Goal: Task Accomplishment & Management: Manage account settings

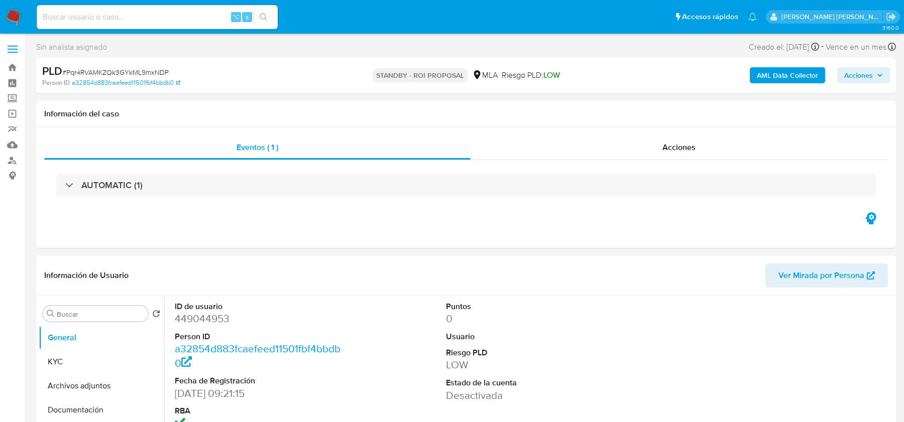
select select "10"
click at [10, 21] on img at bounding box center [13, 17] width 17 height 17
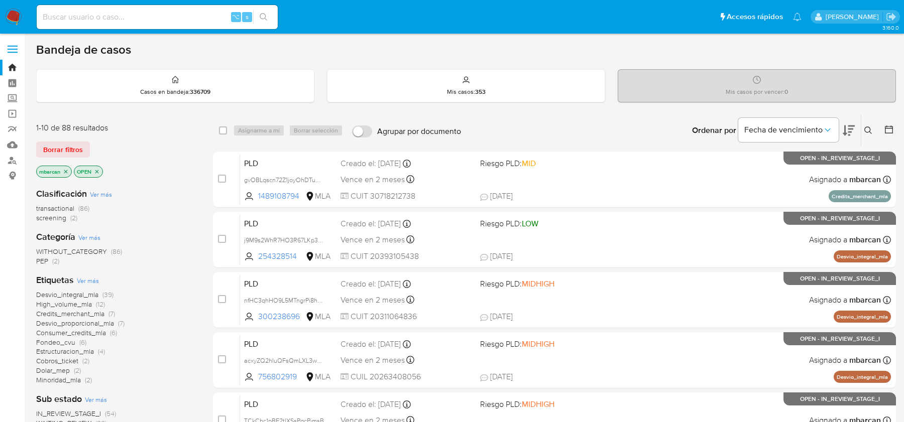
click at [868, 128] on icon at bounding box center [868, 131] width 8 height 8
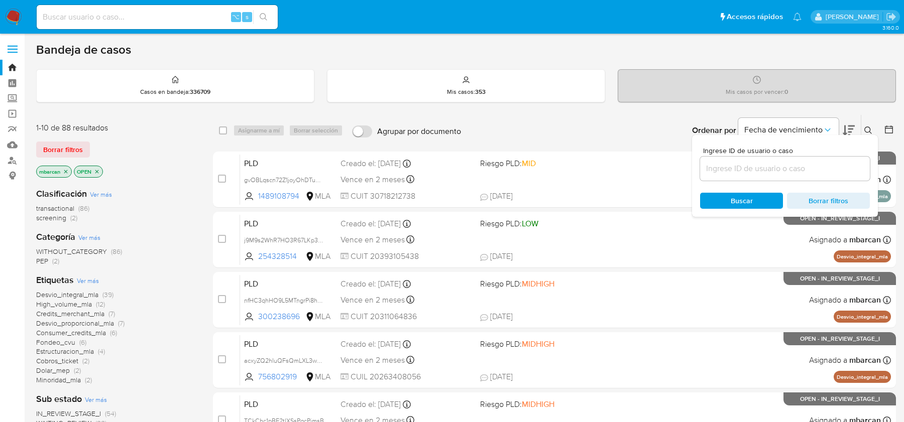
click at [770, 173] on input at bounding box center [785, 168] width 170 height 13
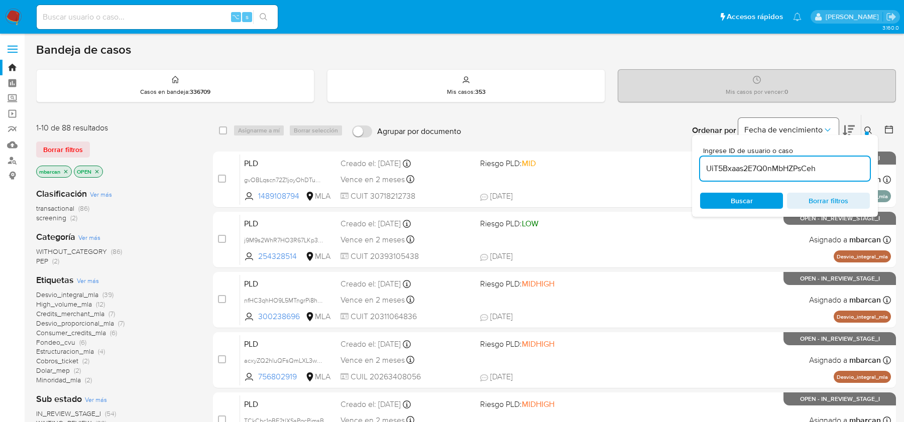
type input "UiT5Bxaas2E7Q0nMbHZPsCeh"
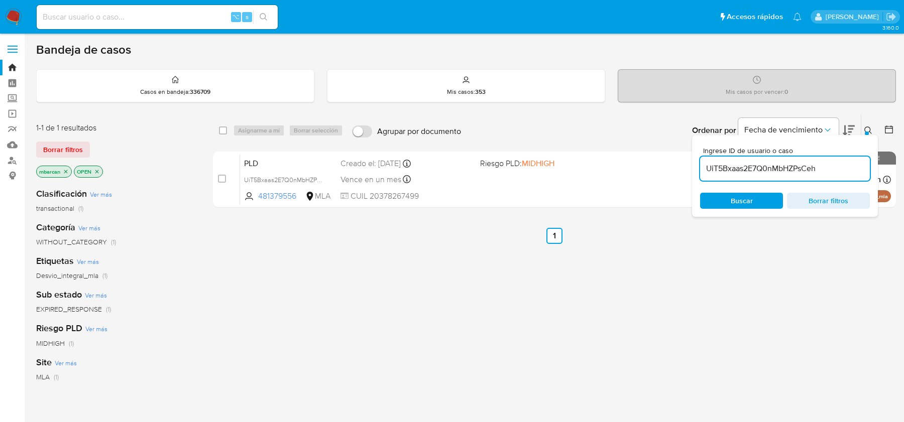
click at [873, 133] on button at bounding box center [869, 131] width 17 height 12
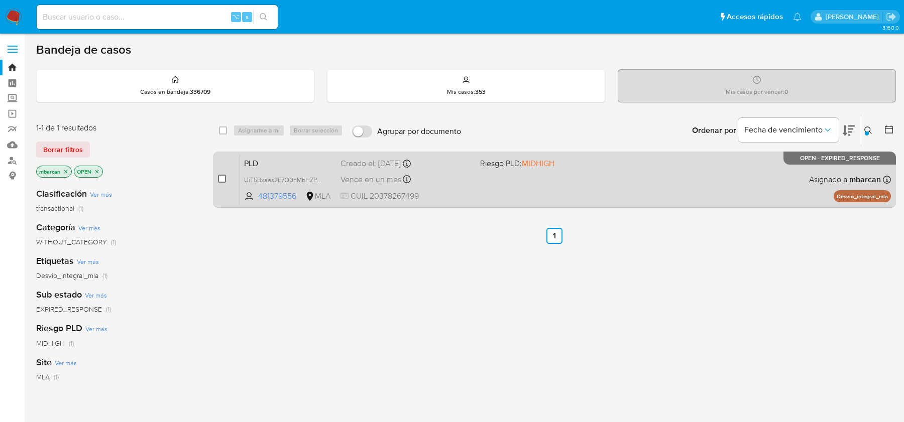
click at [220, 180] on input "checkbox" at bounding box center [222, 179] width 8 height 8
checkbox input "true"
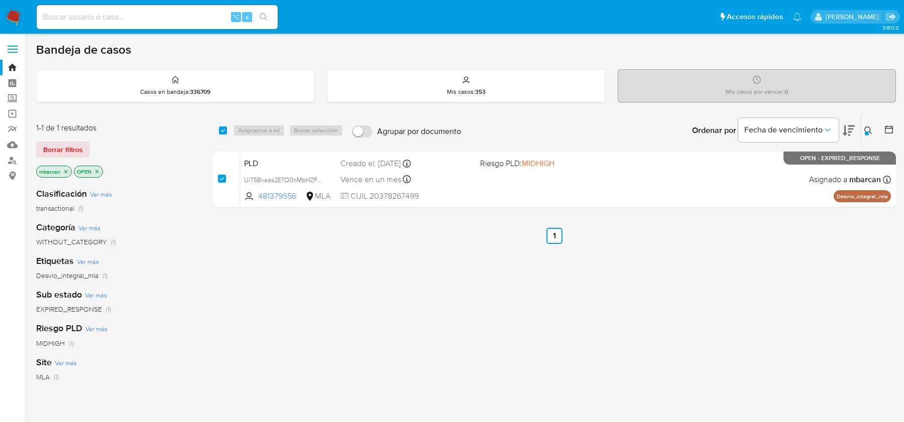
checkbox input "true"
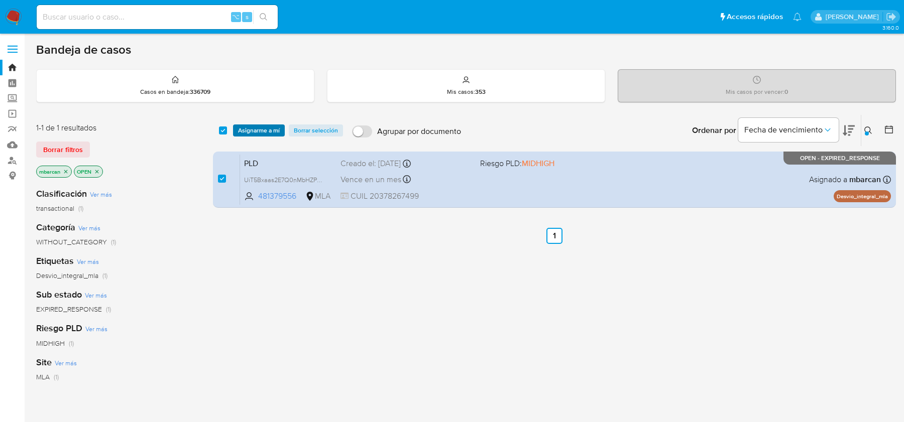
click at [266, 129] on span "Asignarme a mí" at bounding box center [259, 131] width 42 height 10
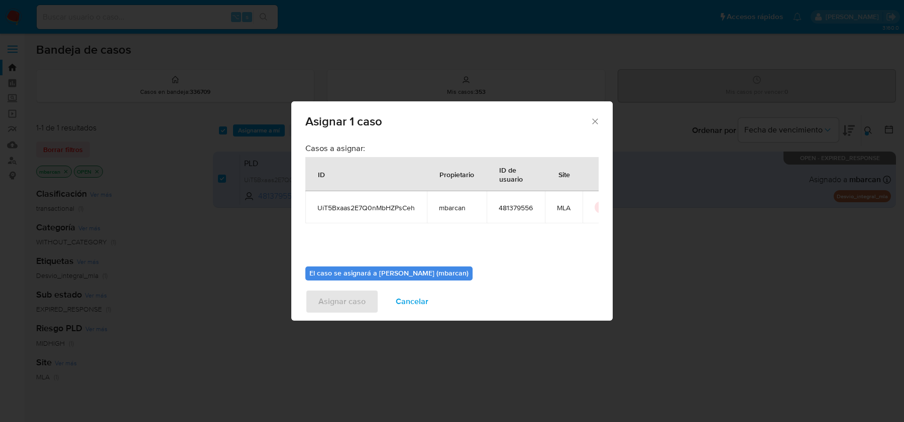
scroll to position [51, 0]
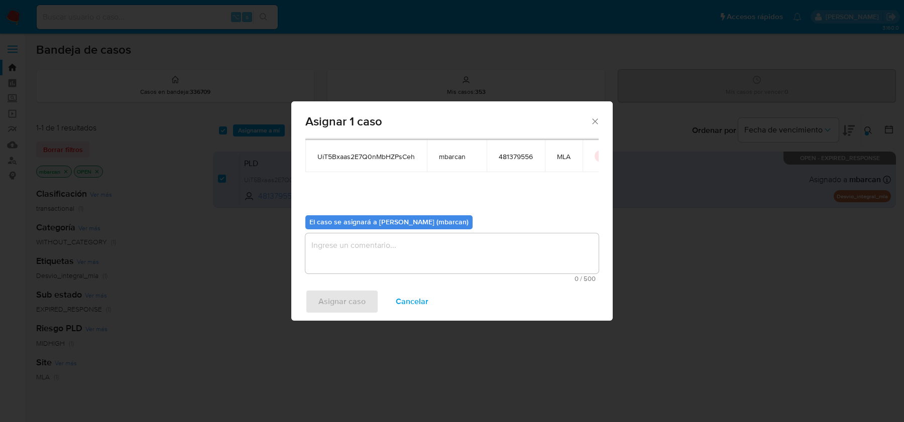
click at [391, 255] on textarea "assign-modal" at bounding box center [451, 254] width 293 height 40
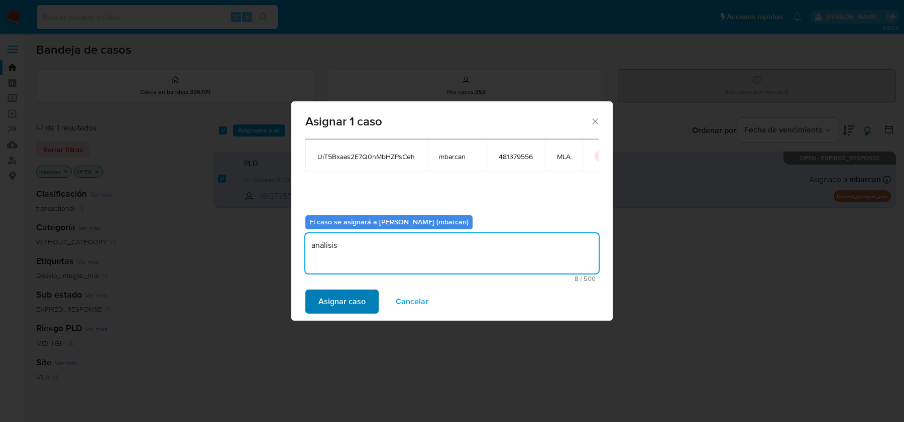
type textarea "análisis"
click at [349, 299] on span "Asignar caso" at bounding box center [341, 302] width 47 height 22
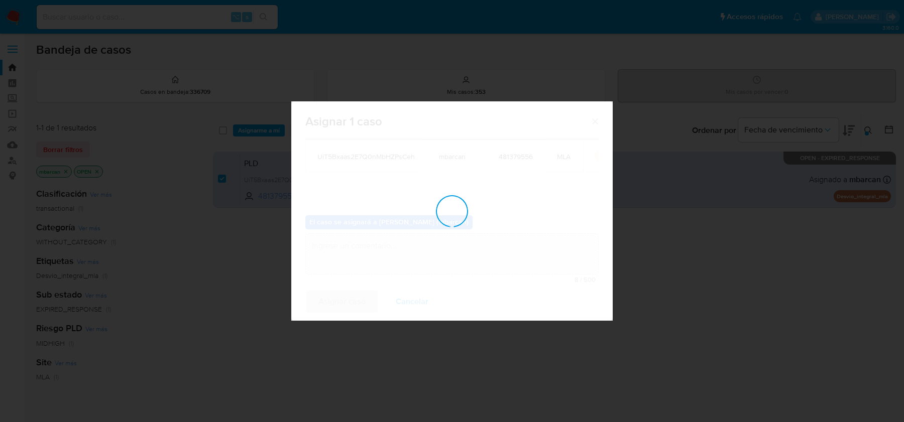
checkbox input "false"
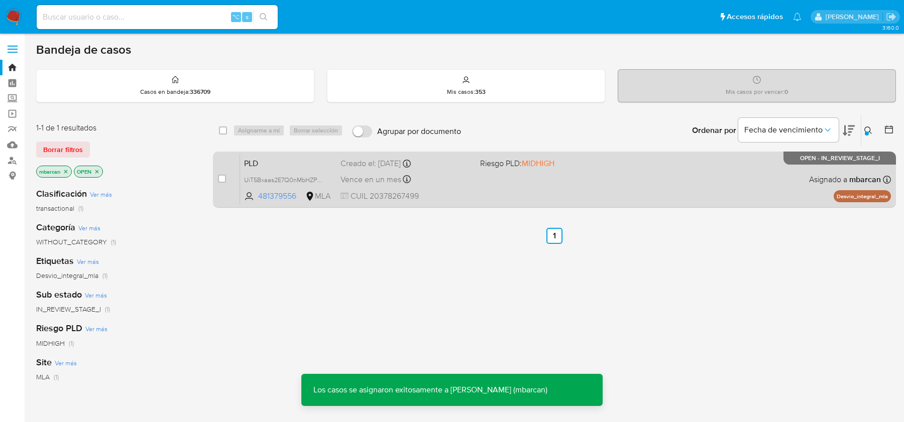
click at [279, 163] on span "PLD" at bounding box center [288, 162] width 88 height 13
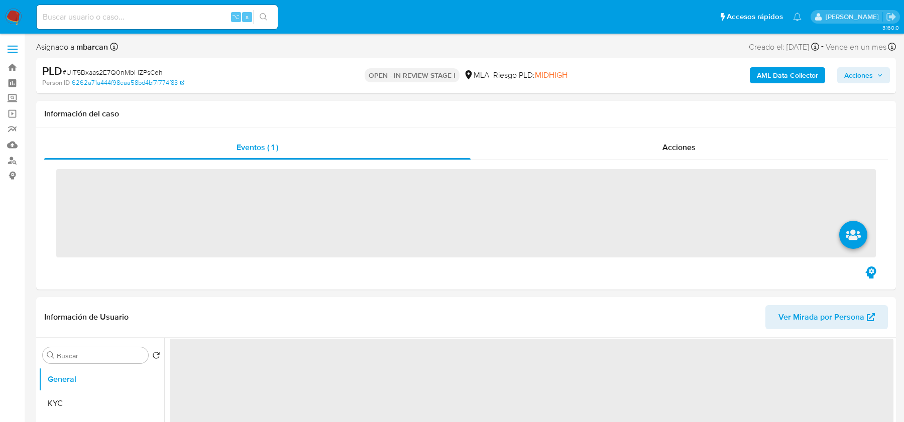
click at [149, 69] on span "# UiT5Bxaas2E7Q0nMbHZPsCeh" at bounding box center [112, 72] width 100 height 10
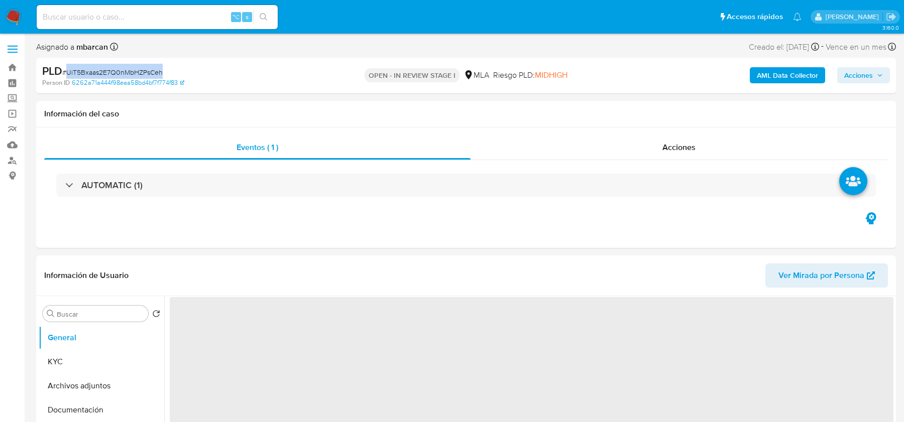
copy span "UiT5Bxaas2E7Q0nMbHZPsCeh"
select select "10"
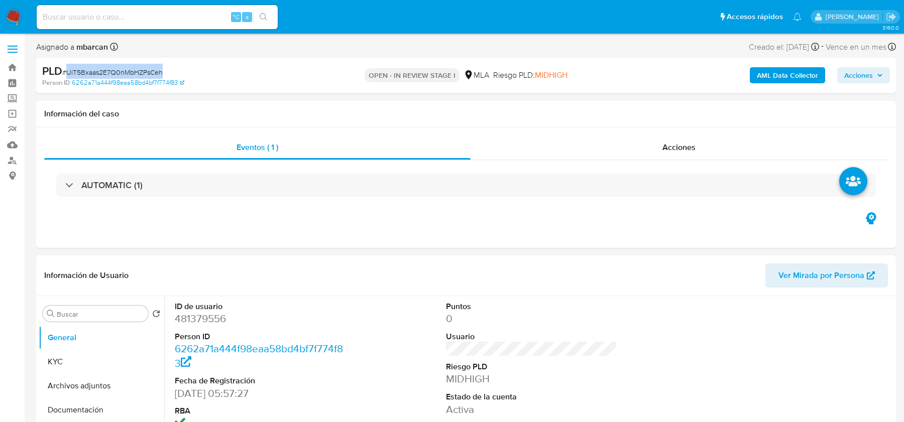
copy span "UiT5Bxaas2E7Q0nMbHZPsCeh"
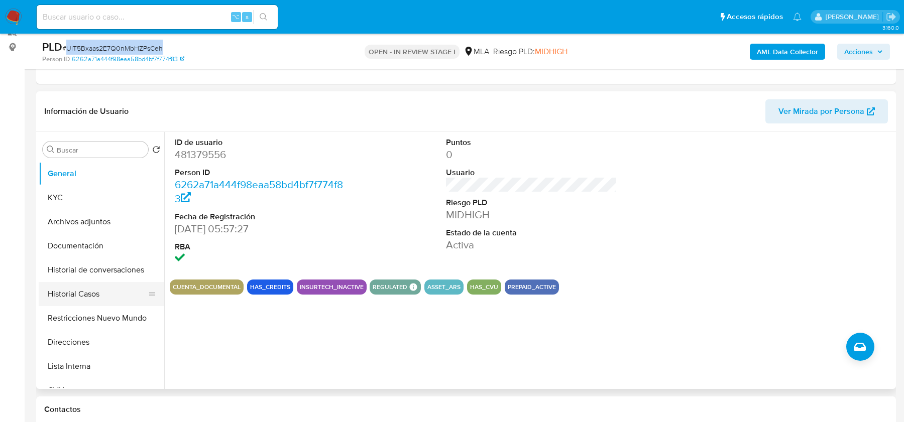
click at [83, 288] on button "Historial Casos" at bounding box center [98, 294] width 118 height 24
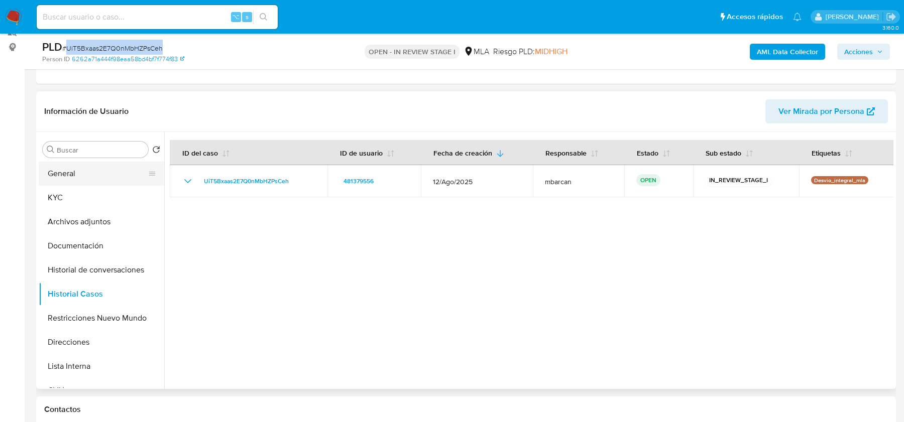
click at [59, 168] on button "General" at bounding box center [98, 174] width 118 height 24
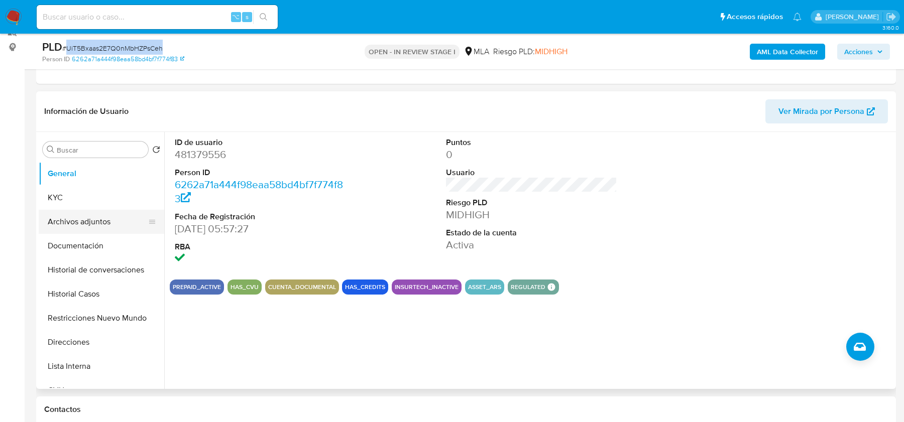
click at [77, 221] on button "Archivos adjuntos" at bounding box center [98, 222] width 118 height 24
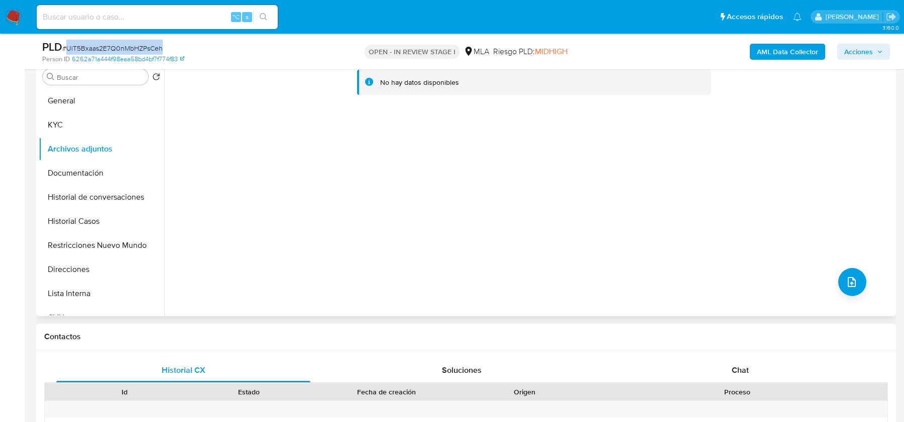
scroll to position [327, 0]
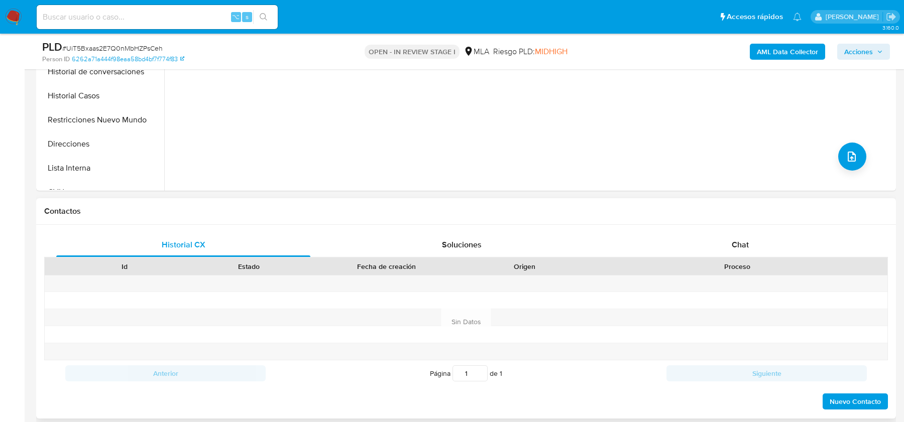
drag, startPoint x: 716, startPoint y: 208, endPoint x: 716, endPoint y: 239, distance: 30.6
click at [716, 208] on h1 "Contactos" at bounding box center [466, 211] width 844 height 10
click at [716, 239] on div "Chat" at bounding box center [740, 245] width 254 height 24
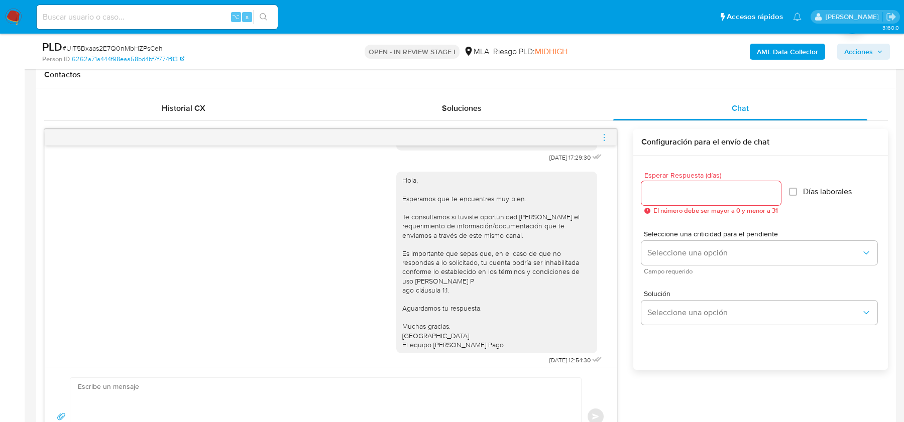
scroll to position [569, 0]
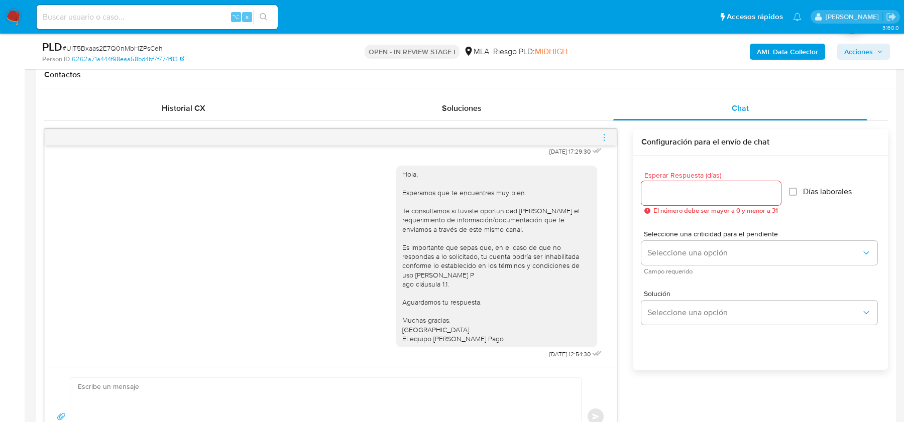
click at [803, 58] on b "AML Data Collector" at bounding box center [787, 52] width 61 height 16
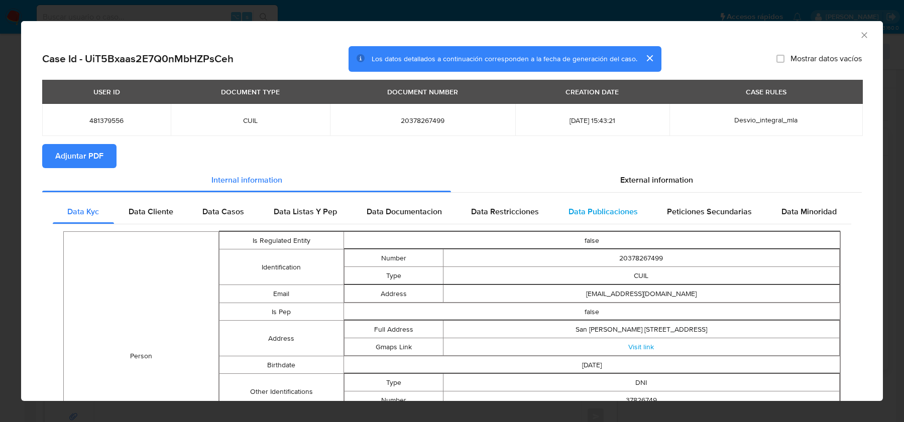
click at [643, 215] on div "Data Publicaciones" at bounding box center [603, 212] width 99 height 24
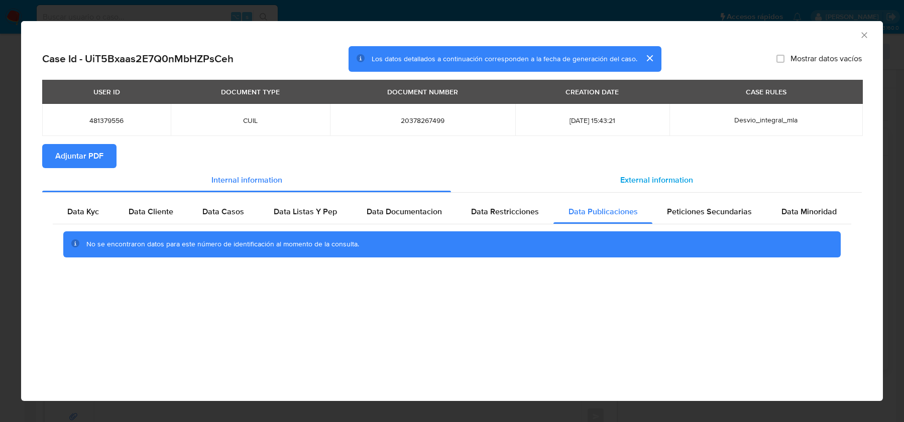
click at [640, 187] on div "External information" at bounding box center [656, 180] width 411 height 24
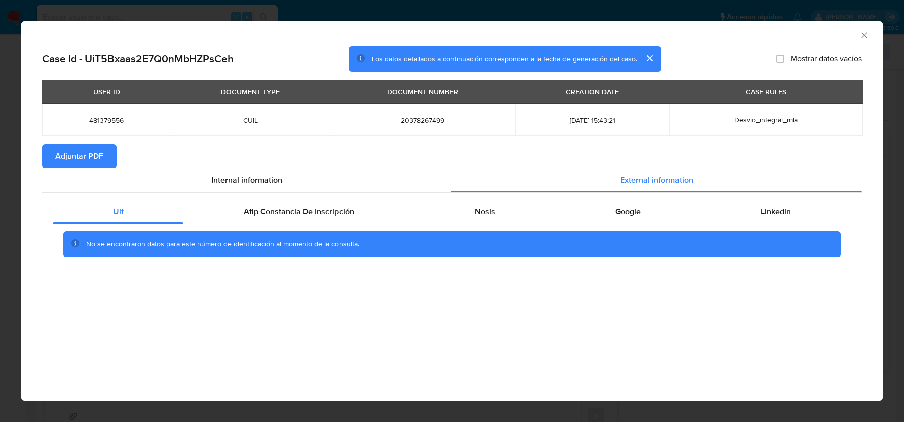
click at [76, 166] on span "Adjuntar PDF" at bounding box center [79, 156] width 48 height 22
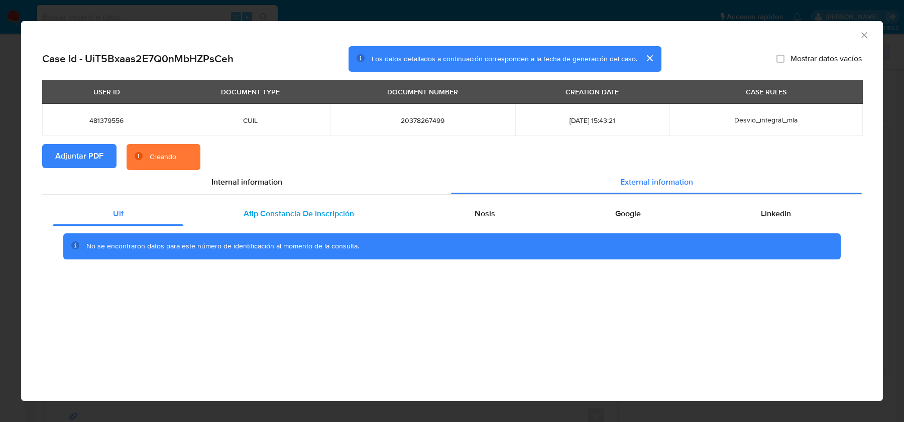
click at [300, 210] on span "Afip Constancia De Inscripción" at bounding box center [299, 214] width 111 height 12
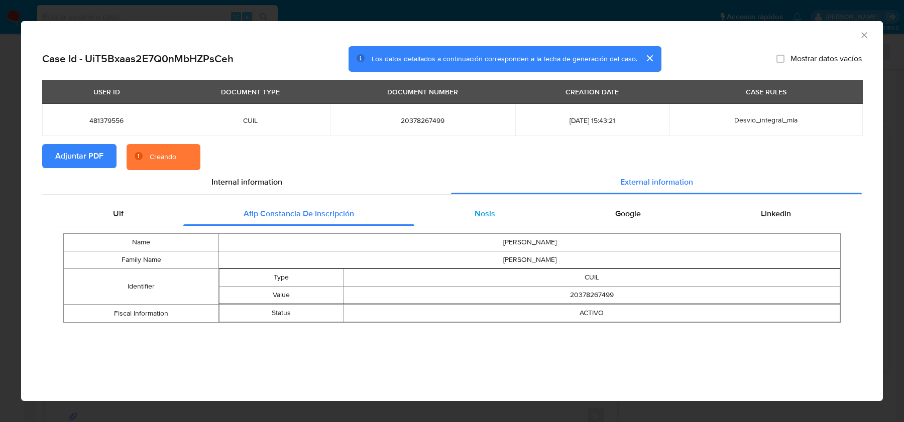
click at [471, 211] on div "Nosis" at bounding box center [484, 214] width 141 height 24
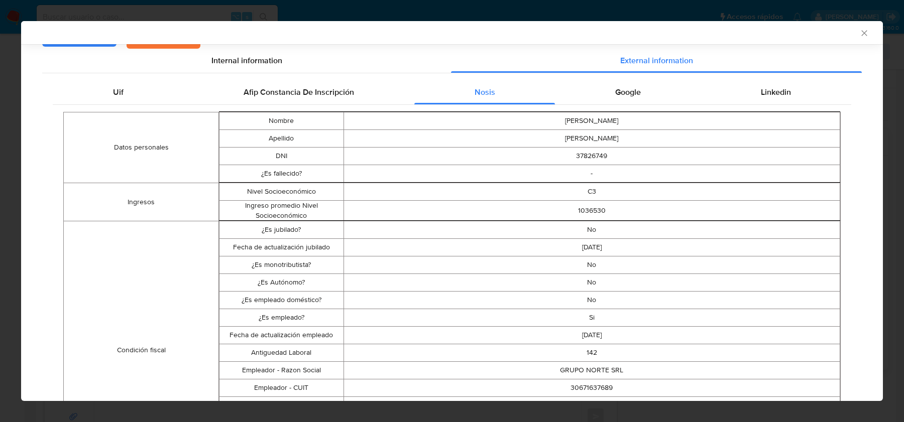
scroll to position [157, 0]
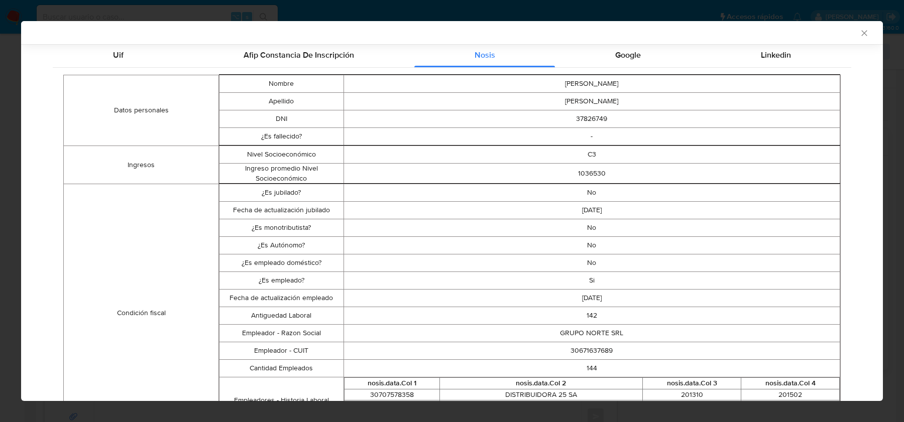
click at [588, 350] on td "30671637689" at bounding box center [592, 352] width 497 height 18
copy td "30671637689"
click at [629, 61] on div "Google" at bounding box center [628, 55] width 146 height 24
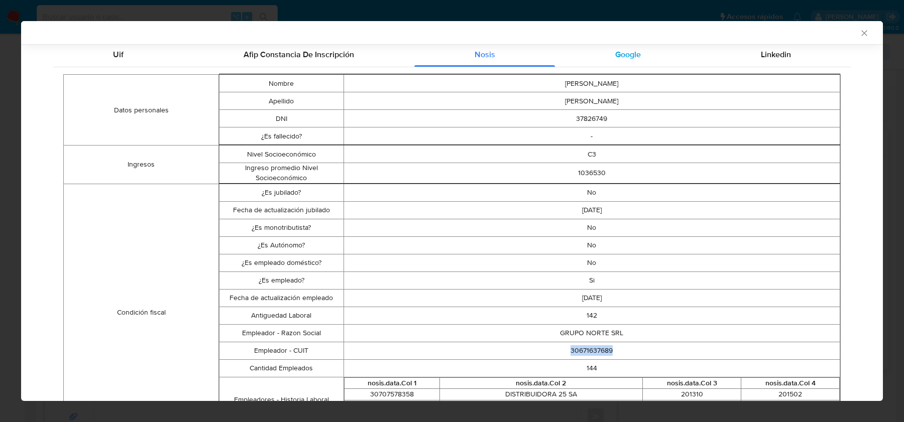
scroll to position [0, 0]
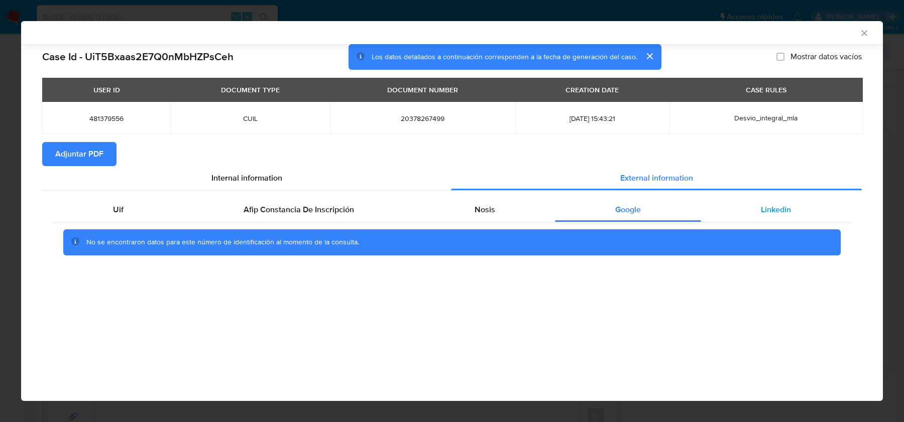
click at [756, 211] on div "Linkedin" at bounding box center [776, 210] width 150 height 24
click at [117, 120] on span "481379556" at bounding box center [106, 118] width 104 height 9
copy span "481379556"
click at [868, 33] on icon "Cerrar ventana" at bounding box center [864, 33] width 10 height 10
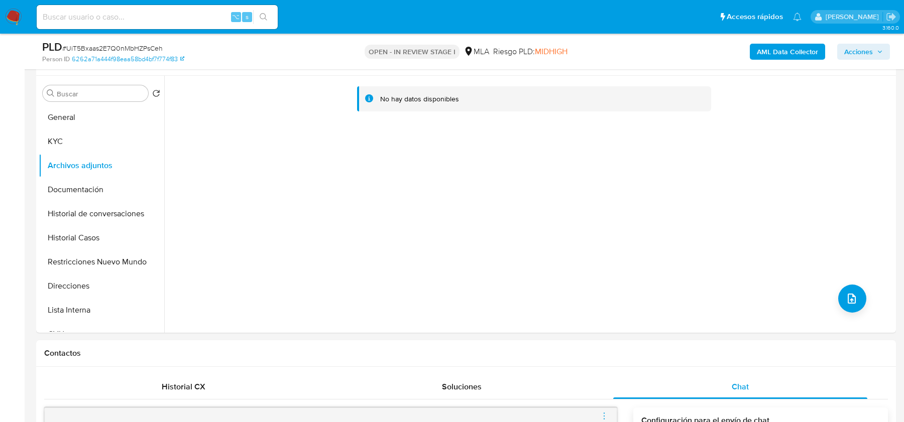
scroll to position [159, 0]
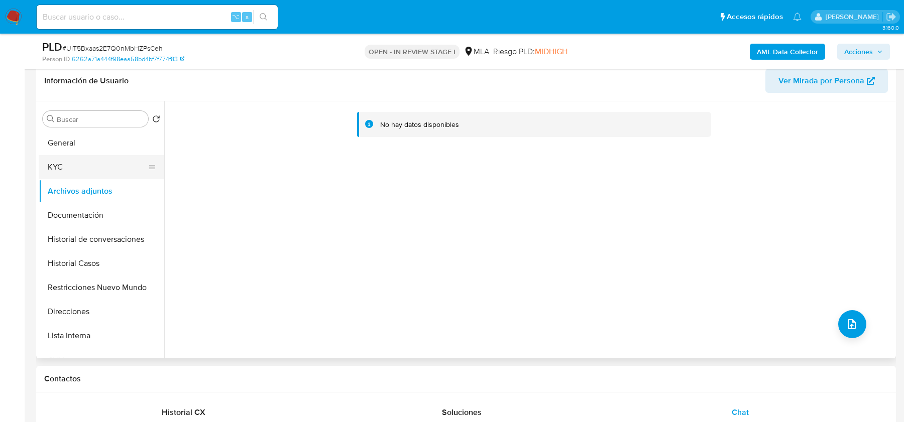
click at [74, 166] on button "KYC" at bounding box center [98, 167] width 118 height 24
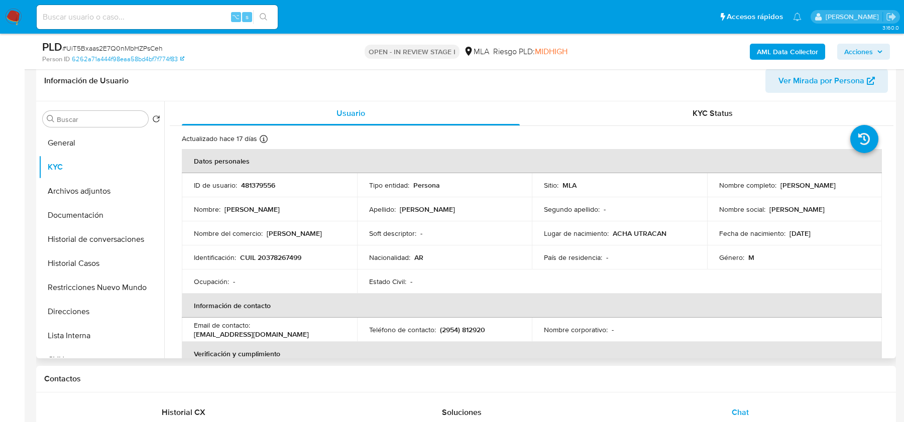
click at [282, 258] on p "CUIL 20378267499" at bounding box center [270, 257] width 61 height 9
copy p "20378267499"
click at [763, 51] on b "AML Data Collector" at bounding box center [787, 52] width 61 height 16
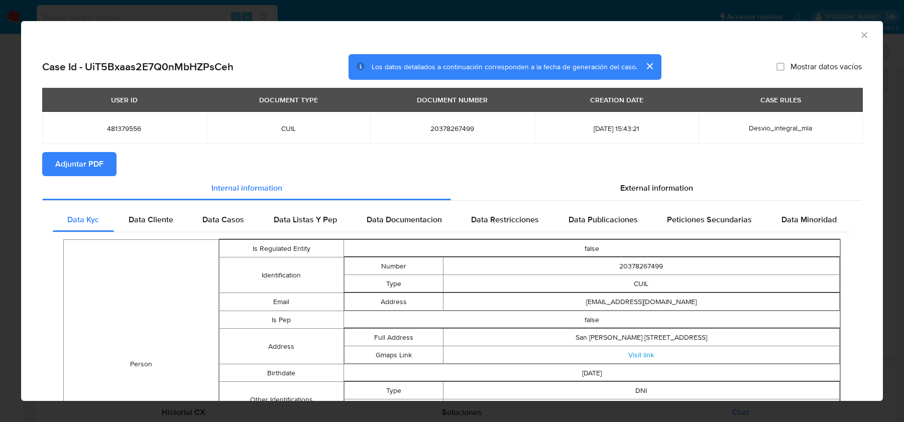
click at [631, 184] on span "External information" at bounding box center [656, 188] width 73 height 12
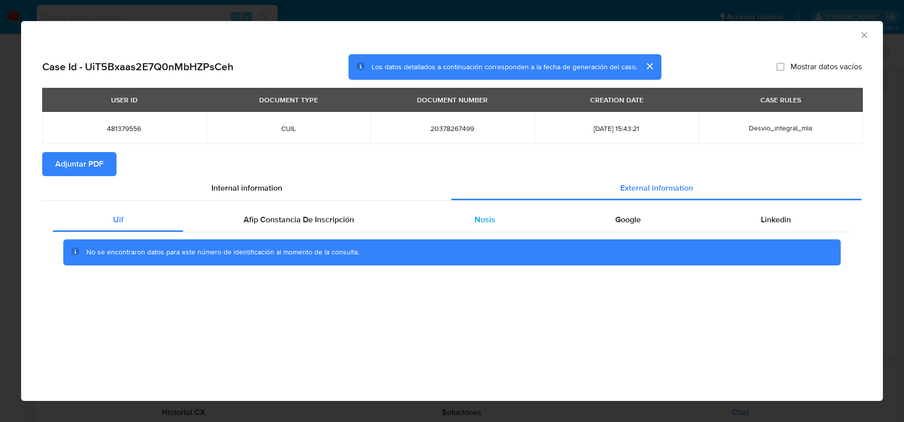
click at [510, 222] on div "Nosis" at bounding box center [484, 220] width 141 height 24
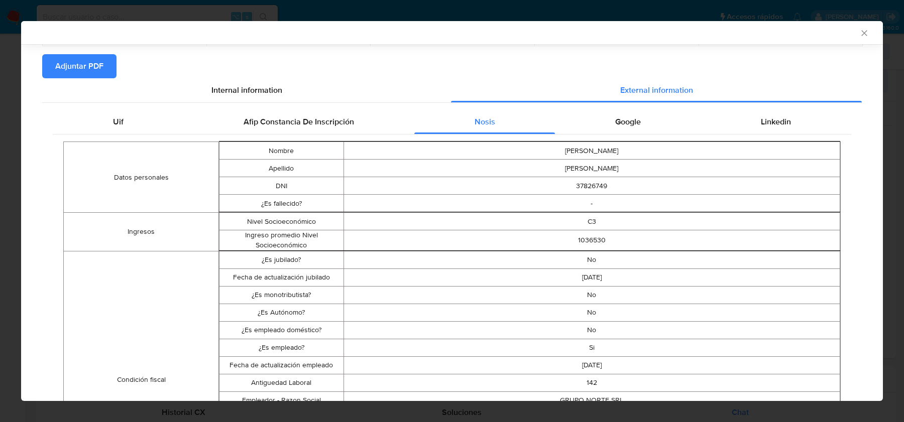
scroll to position [163, 0]
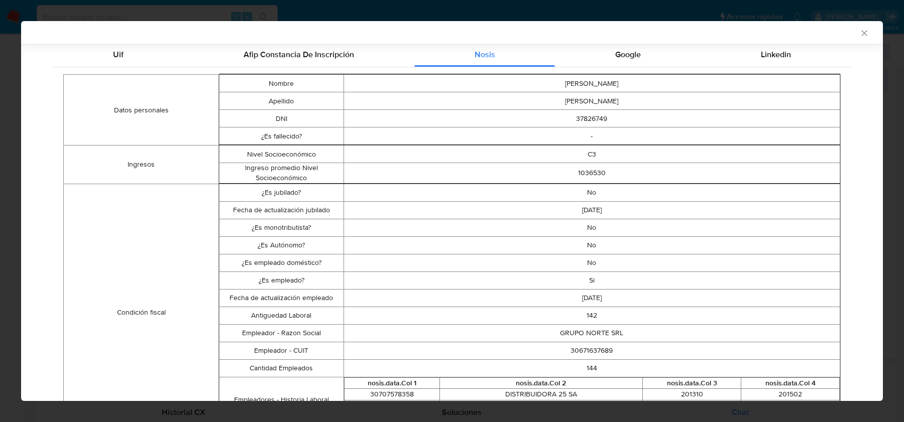
click at [585, 357] on td "30671637689" at bounding box center [592, 351] width 497 height 18
click at [585, 353] on td "30671637689" at bounding box center [592, 351] width 497 height 18
copy td "30671637689"
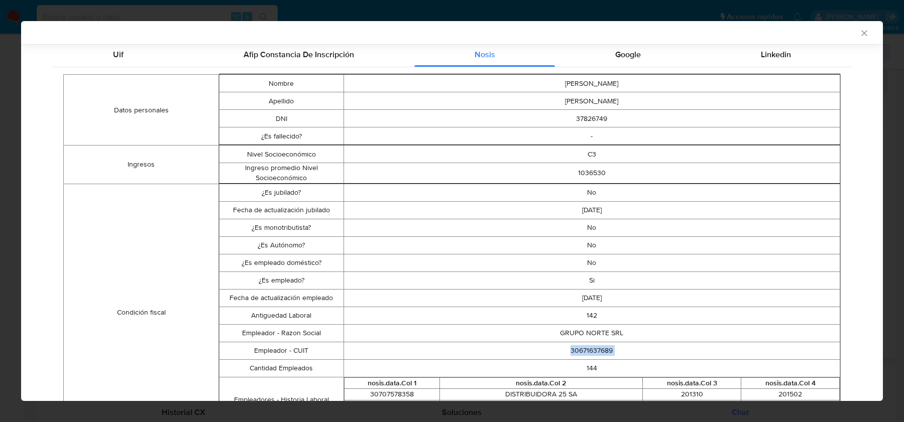
scroll to position [138, 0]
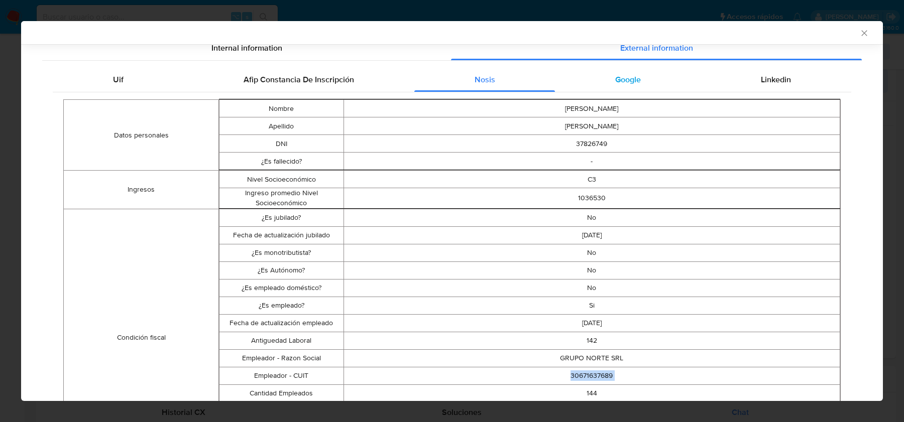
click at [648, 73] on div "Google" at bounding box center [628, 80] width 146 height 24
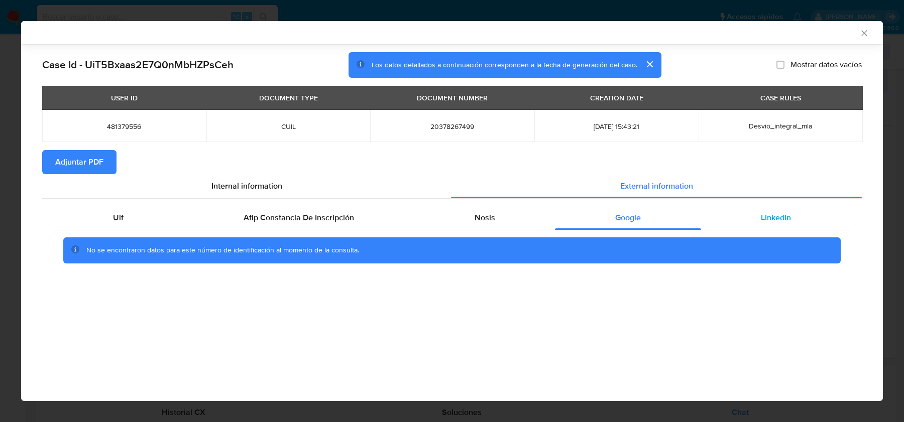
click at [806, 208] on div "Linkedin" at bounding box center [776, 218] width 150 height 24
click at [859, 29] on icon "Cerrar ventana" at bounding box center [864, 33] width 10 height 10
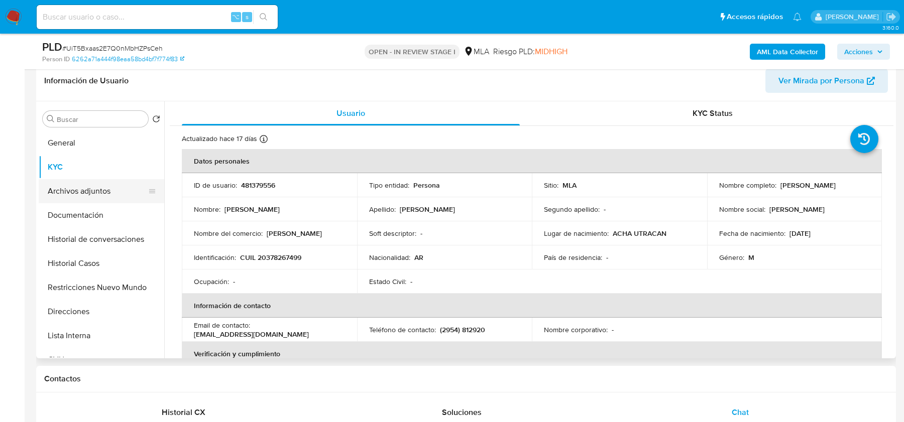
click at [92, 192] on button "Archivos adjuntos" at bounding box center [98, 191] width 118 height 24
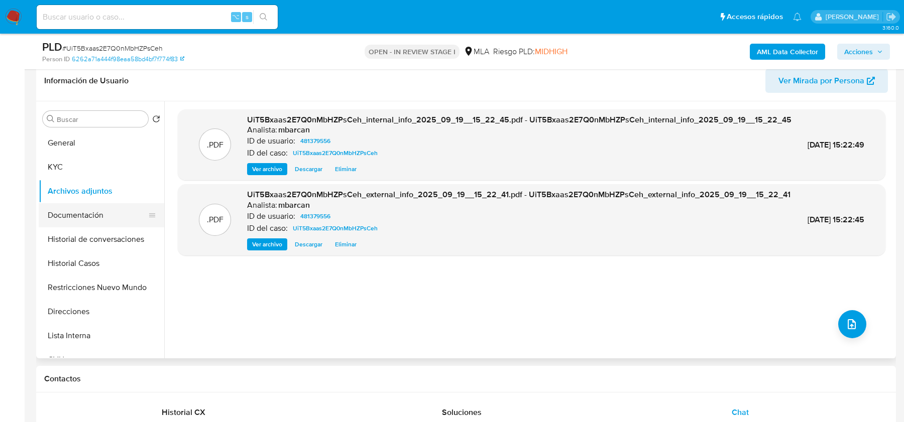
click at [74, 211] on button "Documentación" at bounding box center [98, 215] width 118 height 24
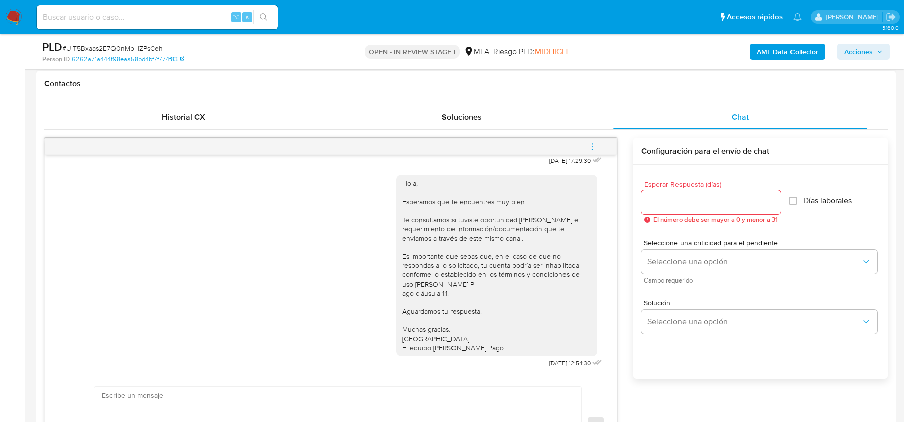
scroll to position [511, 0]
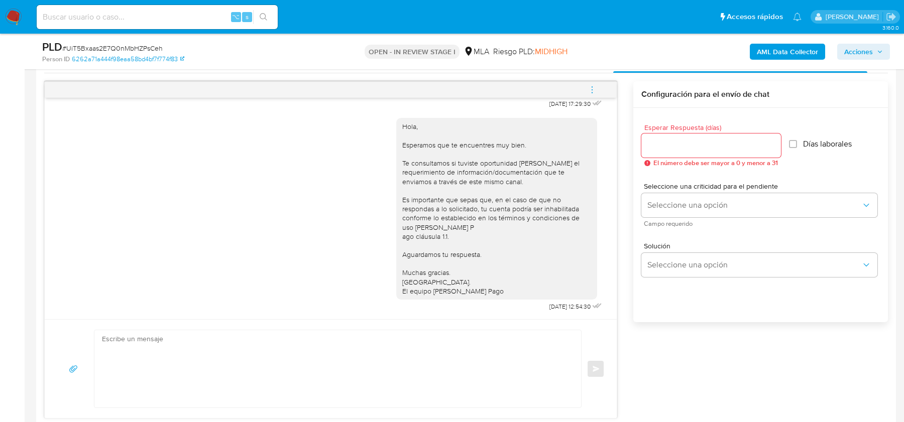
drag, startPoint x: 596, startPoint y: 91, endPoint x: 586, endPoint y: 91, distance: 9.5
click at [596, 91] on icon "menu-action" at bounding box center [592, 89] width 9 height 9
click at [514, 71] on li "Cerrar conversación" at bounding box center [524, 69] width 103 height 18
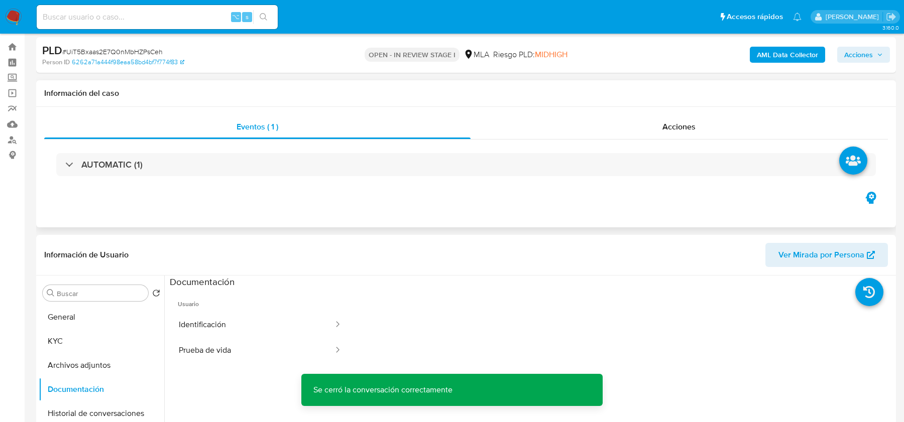
scroll to position [151, 0]
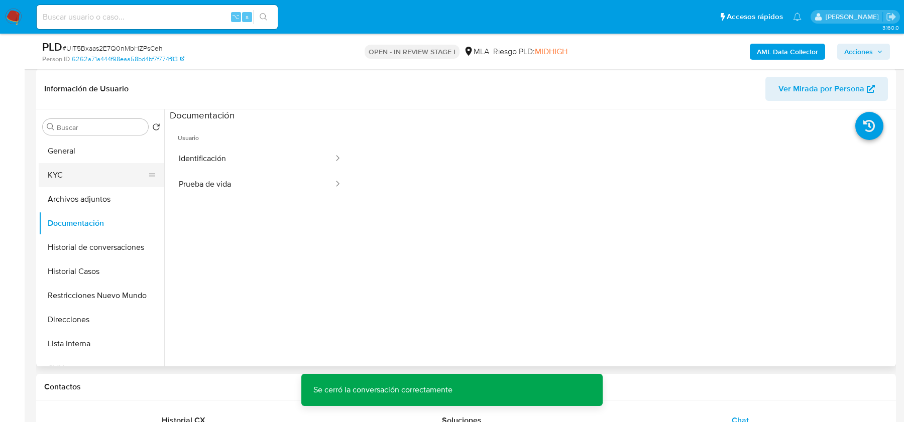
click at [113, 173] on button "KYC" at bounding box center [98, 175] width 118 height 24
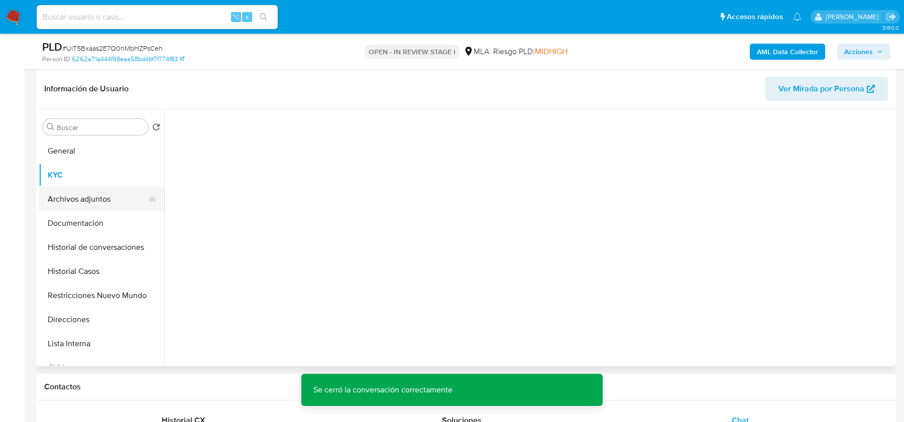
click at [99, 208] on button "Archivos adjuntos" at bounding box center [98, 199] width 118 height 24
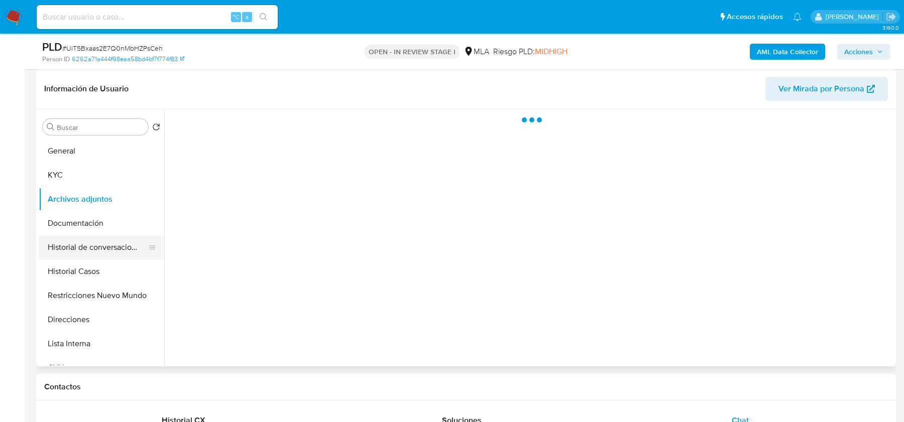
click at [73, 241] on button "Historial de conversaciones" at bounding box center [98, 248] width 118 height 24
click at [84, 223] on button "Documentación" at bounding box center [98, 223] width 118 height 24
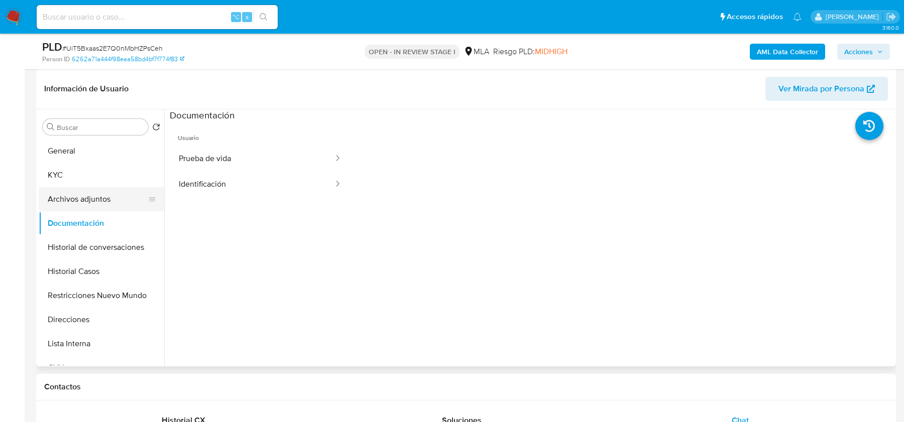
click at [84, 188] on button "Archivos adjuntos" at bounding box center [98, 199] width 118 height 24
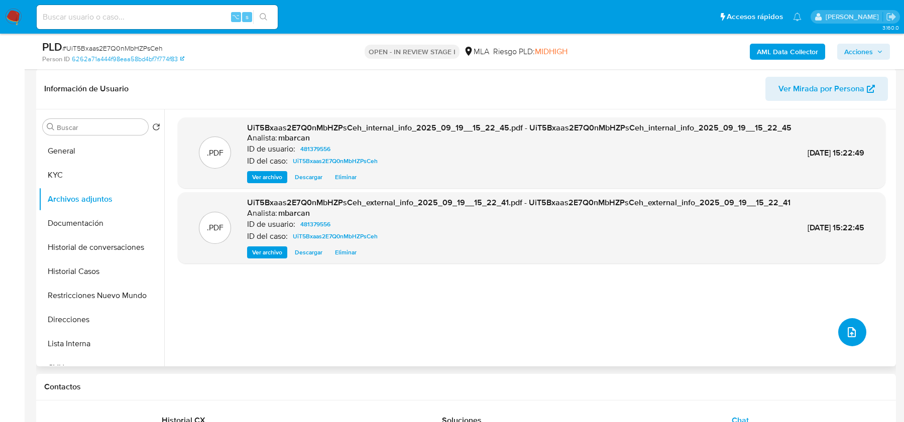
click at [852, 327] on span "upload-file" at bounding box center [852, 333] width 12 height 12
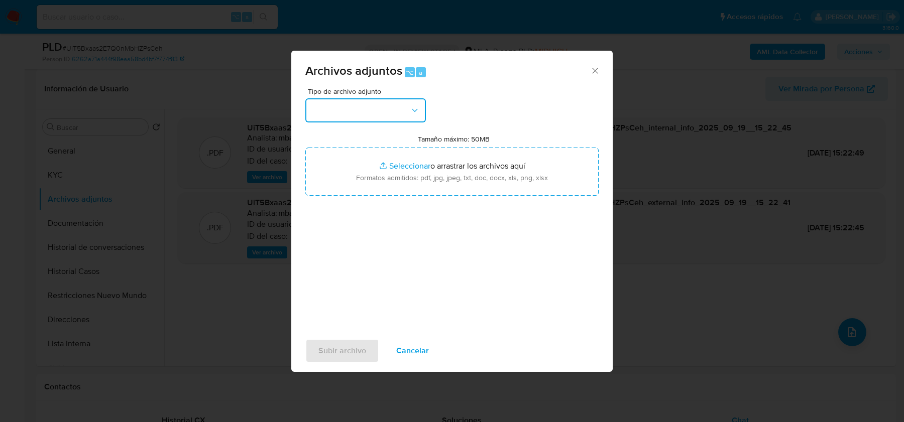
drag, startPoint x: 371, startPoint y: 110, endPoint x: 371, endPoint y: 120, distance: 9.5
click at [371, 110] on button "button" at bounding box center [365, 110] width 121 height 24
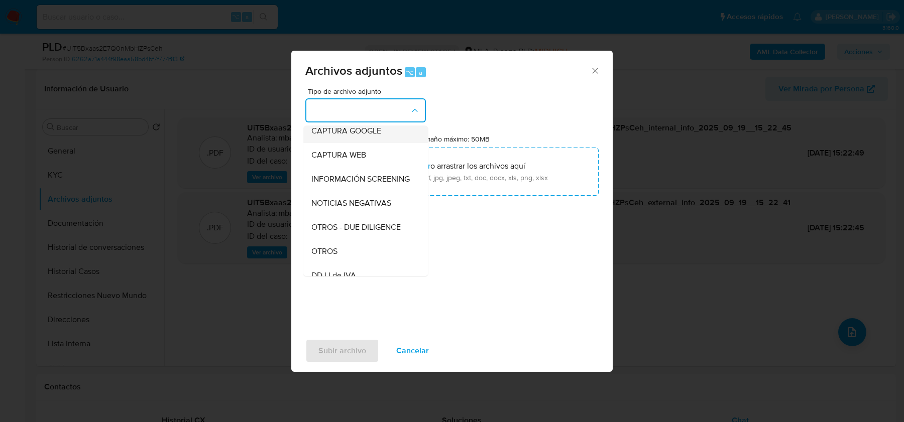
scroll to position [94, 0]
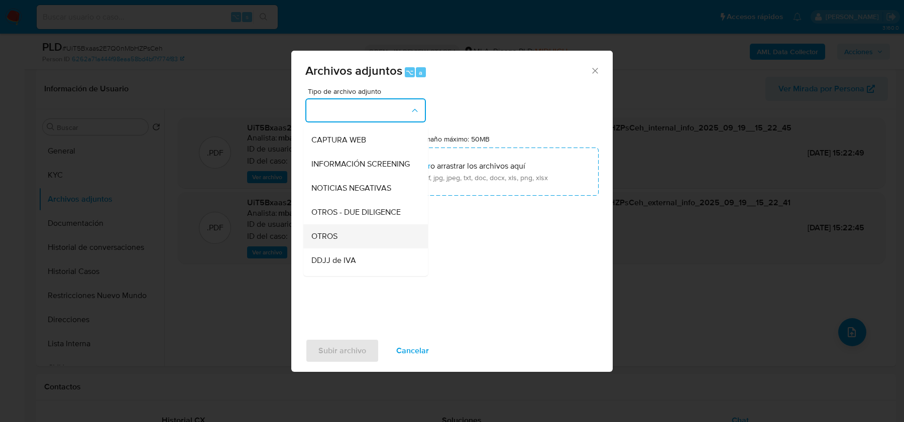
click at [341, 238] on div "OTROS" at bounding box center [362, 237] width 102 height 24
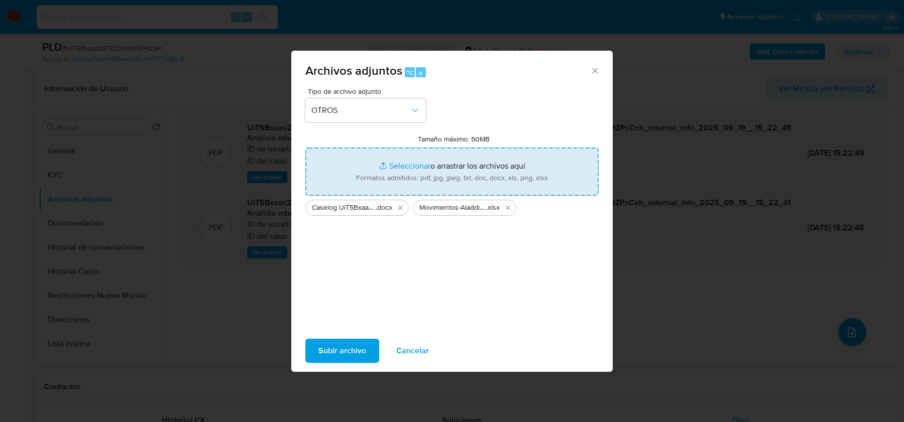
click at [340, 349] on span "Subir archivo" at bounding box center [342, 351] width 48 height 22
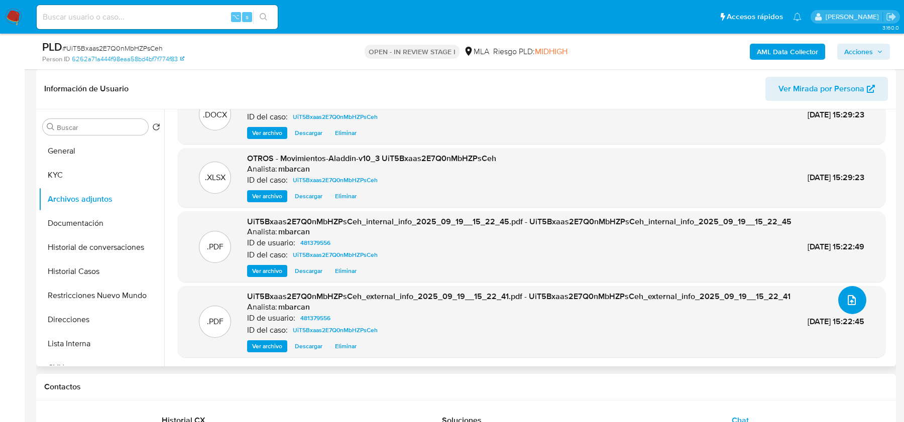
scroll to position [0, 0]
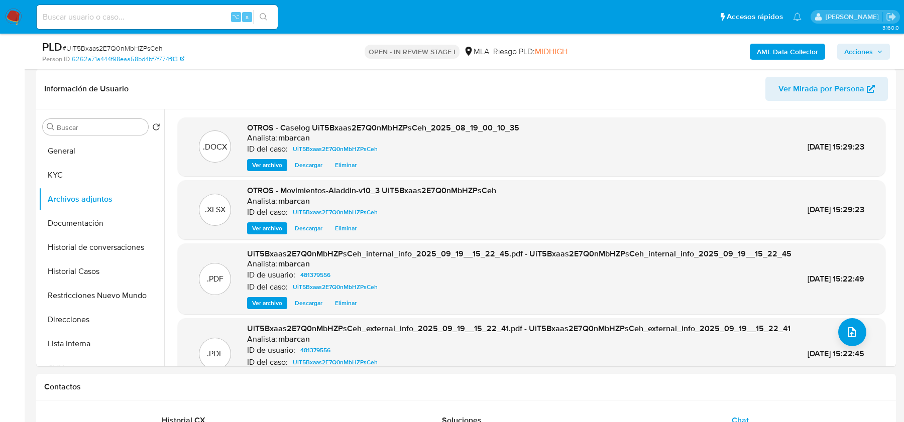
click at [474, 51] on div "MLA" at bounding box center [477, 51] width 26 height 11
click at [506, 55] on span "Riesgo PLD: MIDHIGH" at bounding box center [530, 51] width 74 height 11
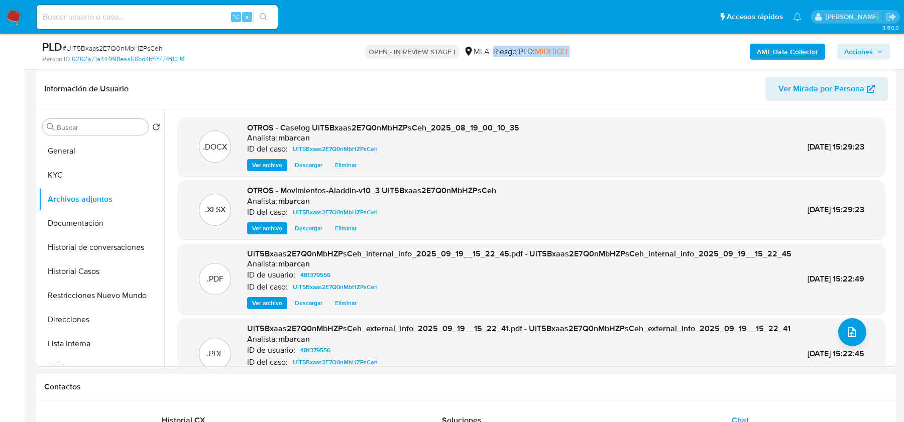
click at [506, 55] on span "Riesgo PLD: MIDHIGH" at bounding box center [530, 51] width 74 height 11
click at [856, 47] on span "Acciones" at bounding box center [858, 52] width 29 height 16
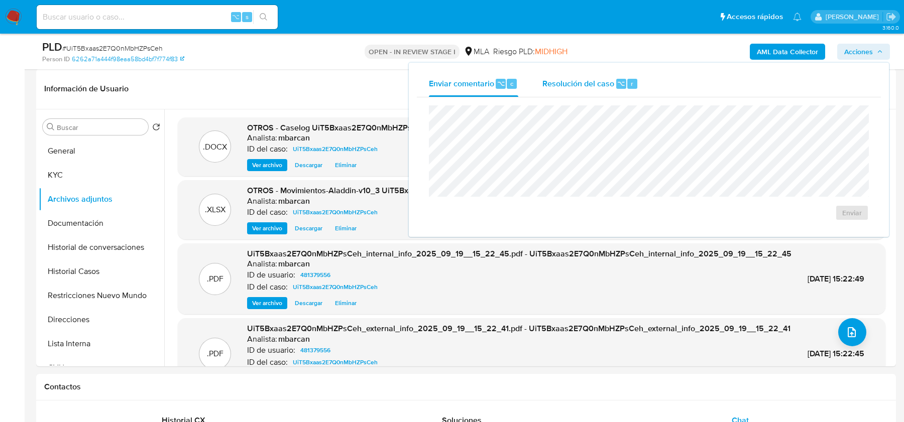
click at [547, 85] on span "Resolución del caso" at bounding box center [579, 83] width 72 height 12
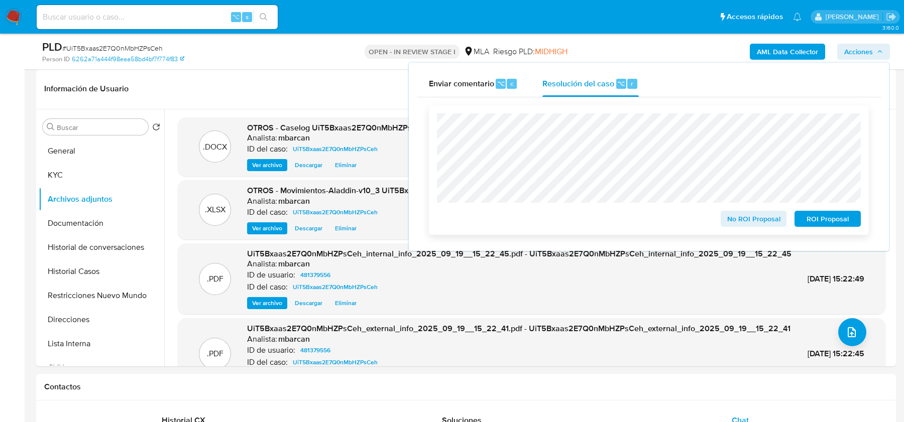
click at [735, 214] on span "No ROI Proposal" at bounding box center [754, 219] width 52 height 14
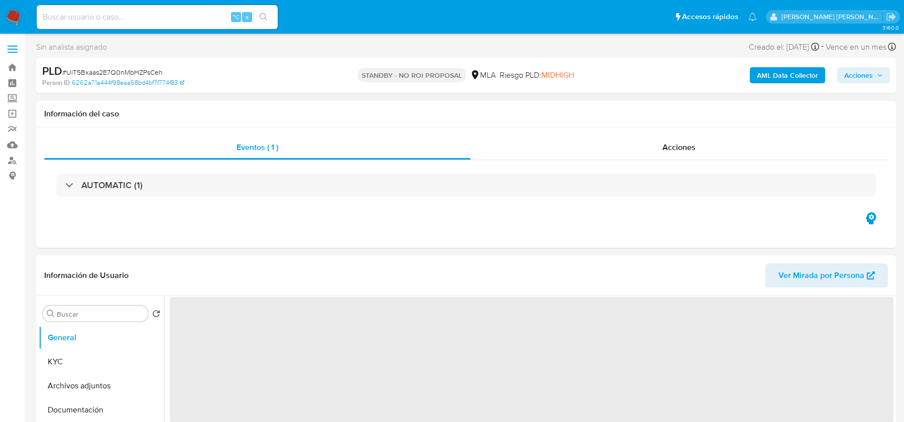
select select "10"
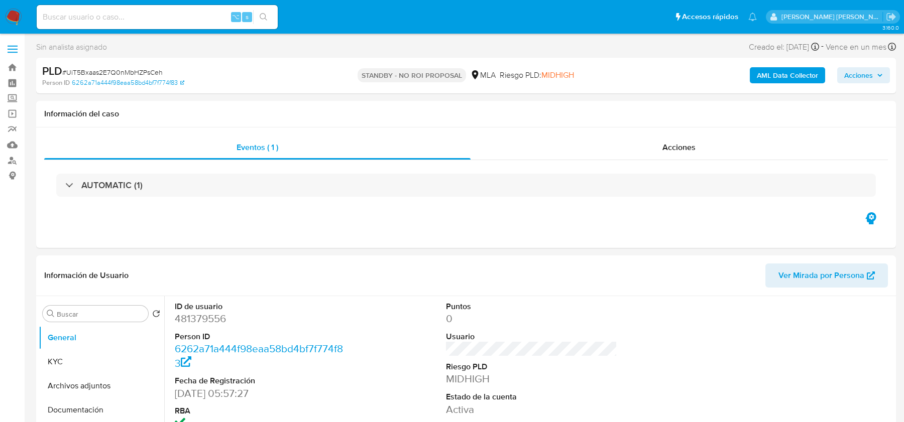
click at [167, 15] on input at bounding box center [157, 17] width 241 height 13
paste input "3S2g3E1jsiQEQtgCuU4tfjH3"
type input "3S2g3E1jsiQEQtgCuU4tfjH3"
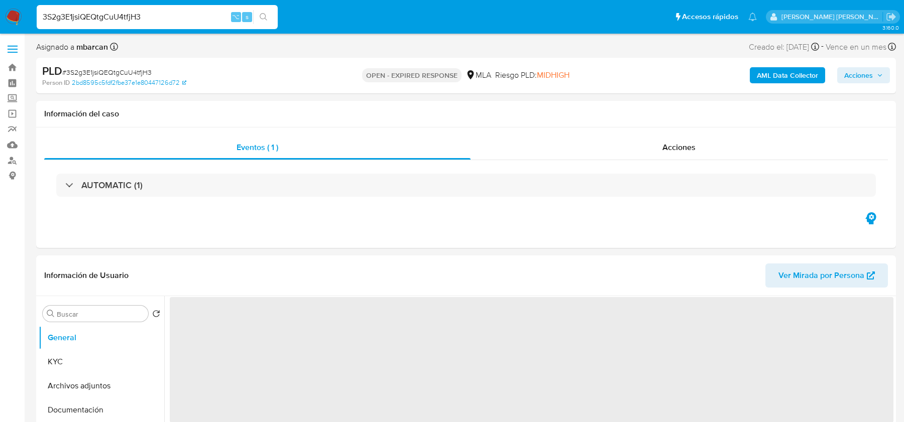
select select "10"
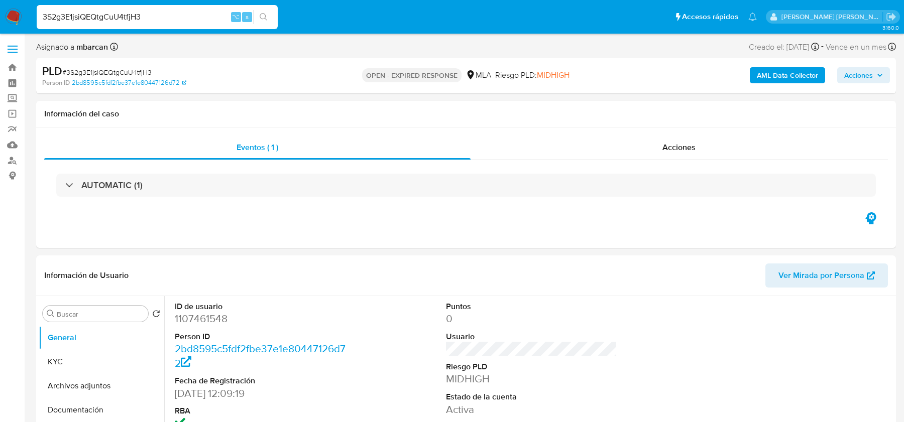
click at [90, 22] on input "3S2g3E1jsiQEQtgCuU4tfjH3" at bounding box center [157, 17] width 241 height 13
click at [11, 12] on img at bounding box center [13, 17] width 17 height 17
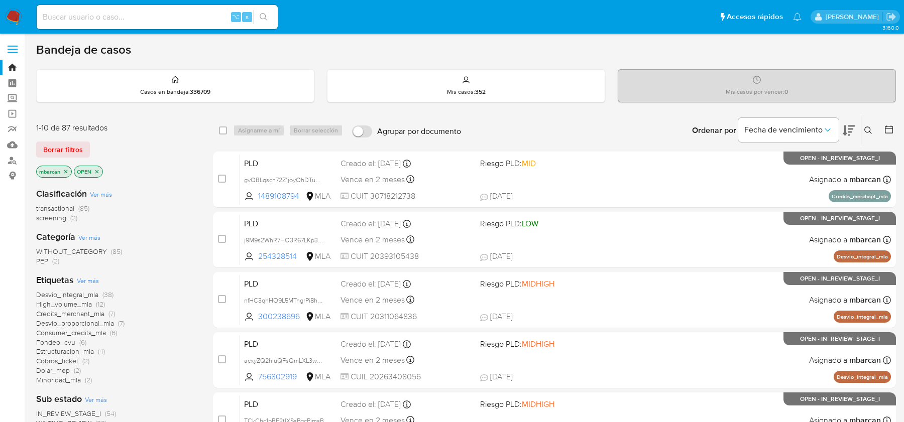
click at [875, 135] on button at bounding box center [869, 131] width 17 height 12
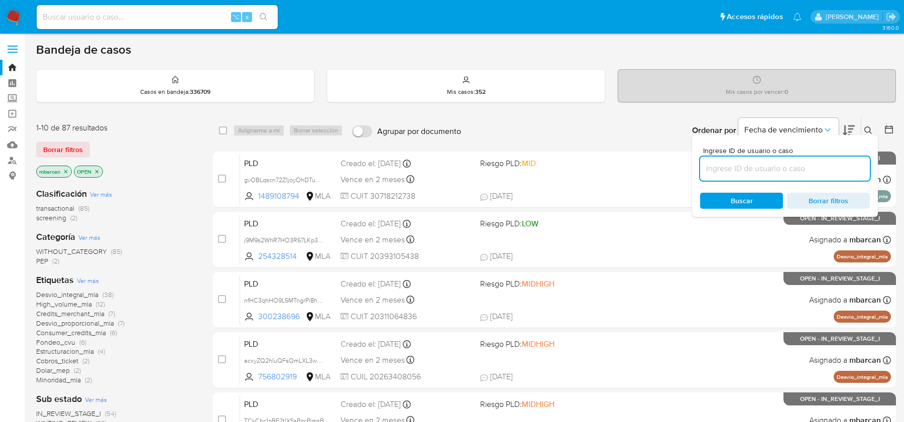
click at [781, 167] on input at bounding box center [785, 168] width 170 height 13
type input "3S2g3E1jsiQEQtgCuU4tfjH3"
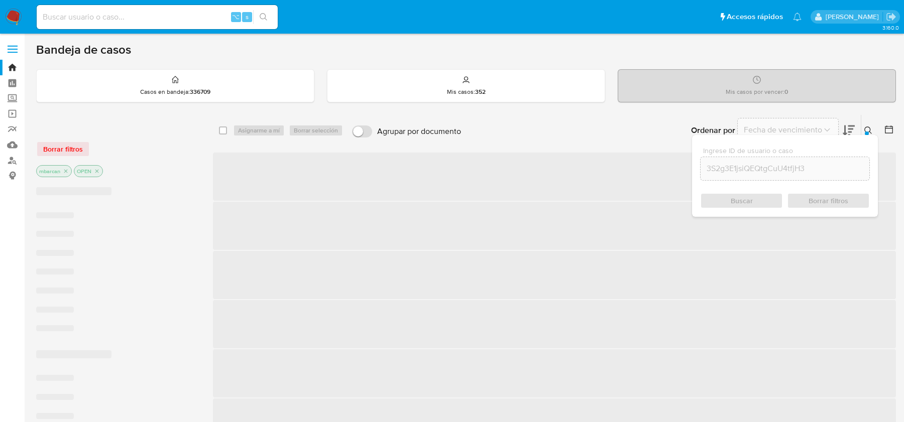
click at [868, 127] on icon at bounding box center [868, 131] width 8 height 8
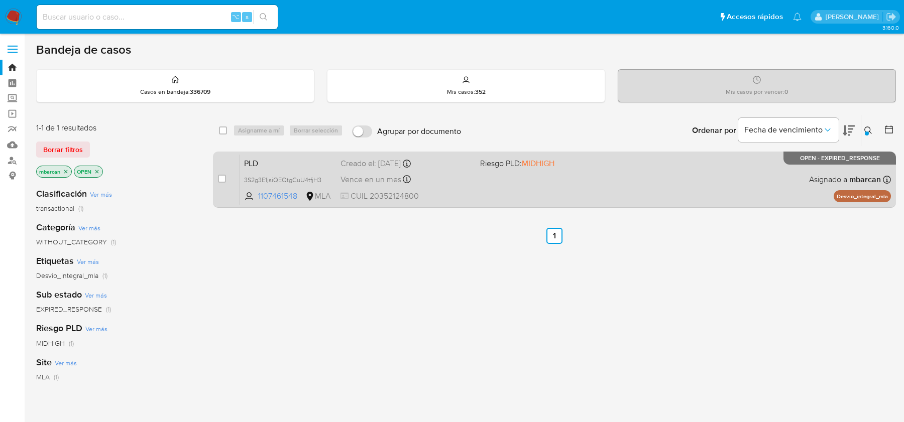
click at [214, 185] on div "case-item-checkbox No es posible asignar el caso PLD 3S2g3E1jsiQEQtgCuU4tfjH3 1…" at bounding box center [554, 180] width 683 height 56
click at [217, 179] on div "case-item-checkbox No es posible asignar el caso PLD 3S2g3E1jsiQEQtgCuU4tfjH3 1…" at bounding box center [554, 180] width 683 height 56
drag, startPoint x: 223, startPoint y: 178, endPoint x: 229, endPoint y: 170, distance: 9.3
click at [223, 178] on input "checkbox" at bounding box center [222, 179] width 8 height 8
checkbox input "true"
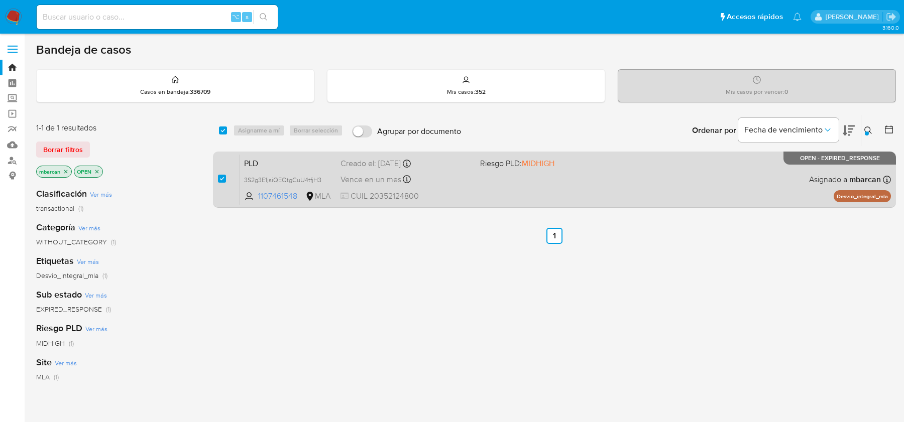
checkbox input "true"
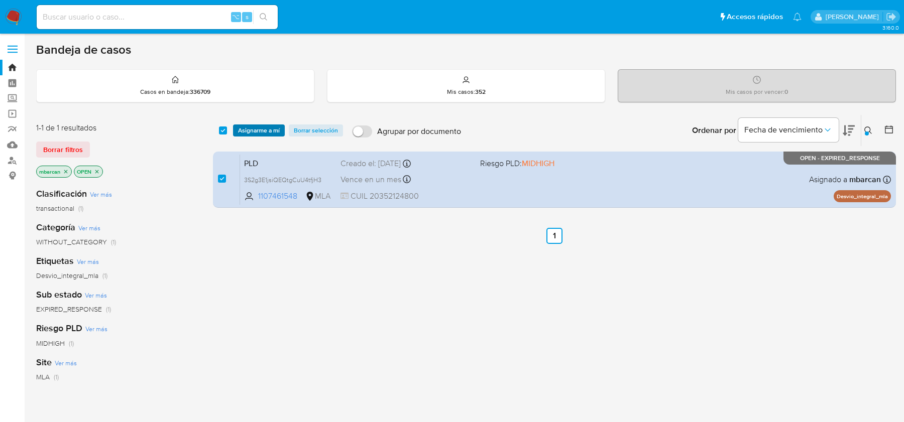
click at [264, 129] on span "Asignarme a mí" at bounding box center [259, 131] width 42 height 10
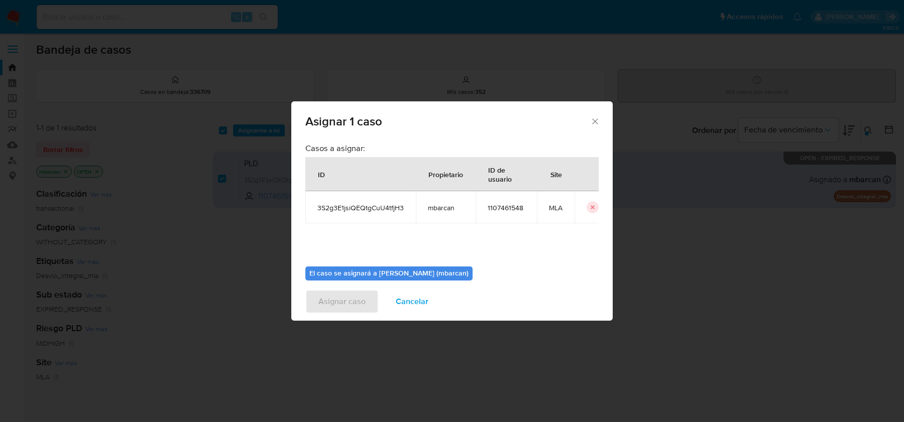
scroll to position [51, 0]
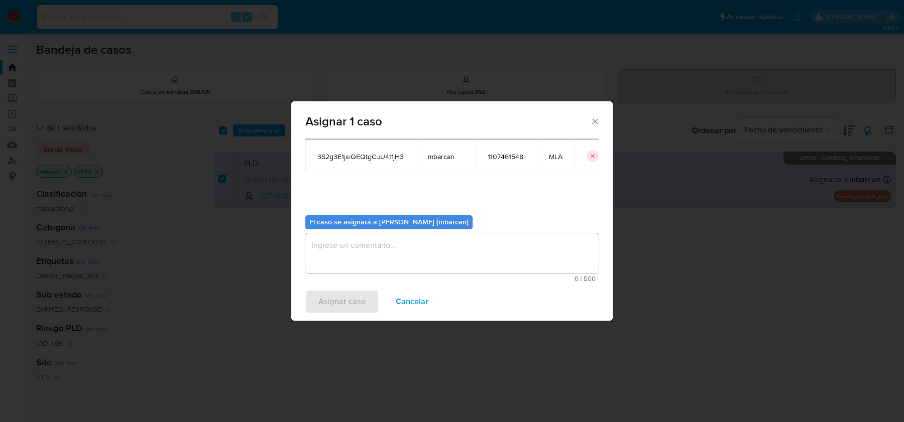
click at [371, 250] on textarea "assign-modal" at bounding box center [451, 254] width 293 height 40
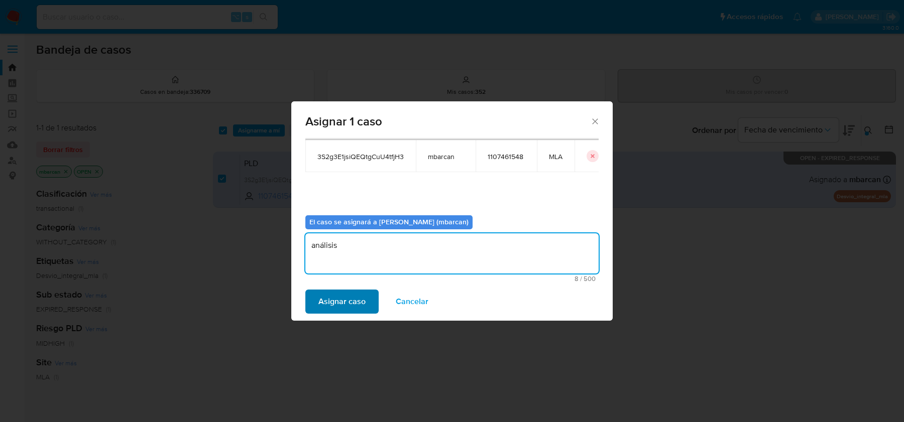
type textarea "análisis"
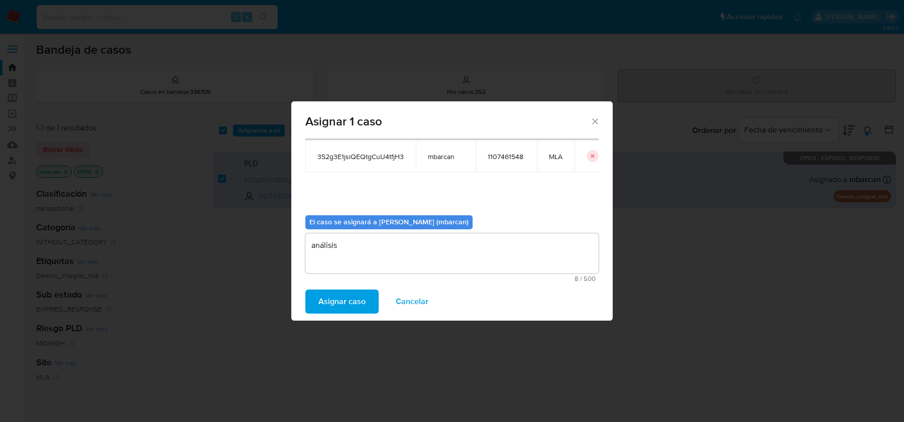
click at [335, 309] on span "Asignar caso" at bounding box center [341, 302] width 47 height 22
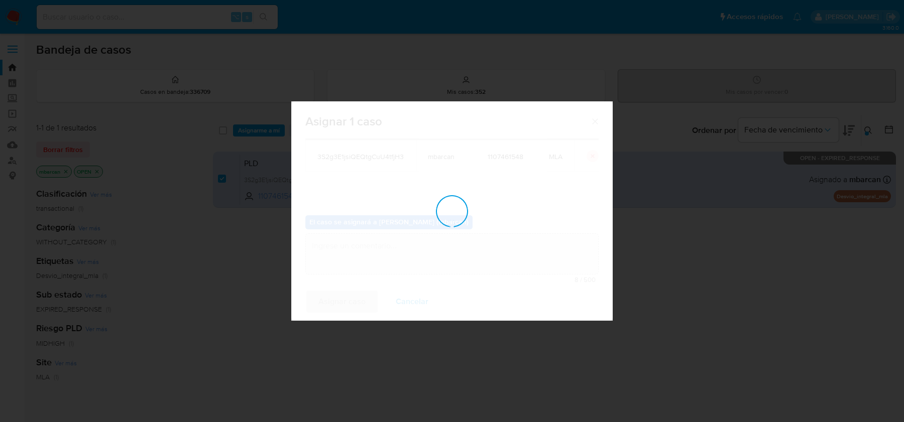
checkbox input "false"
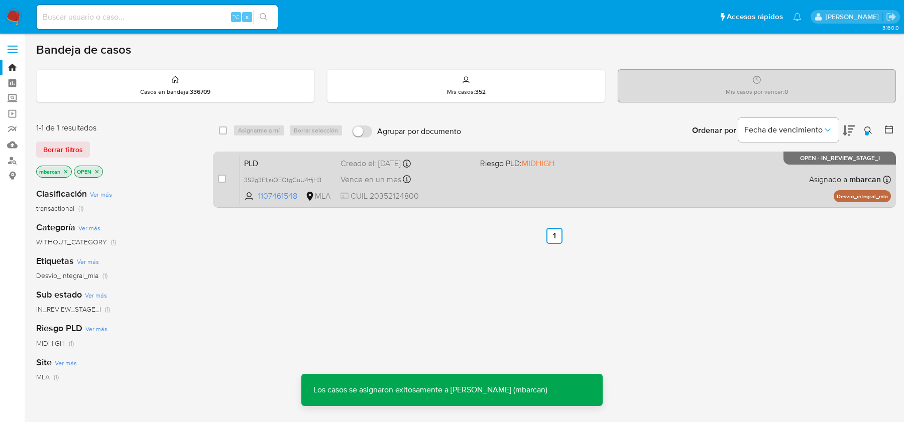
click at [259, 163] on span "PLD" at bounding box center [288, 162] width 88 height 13
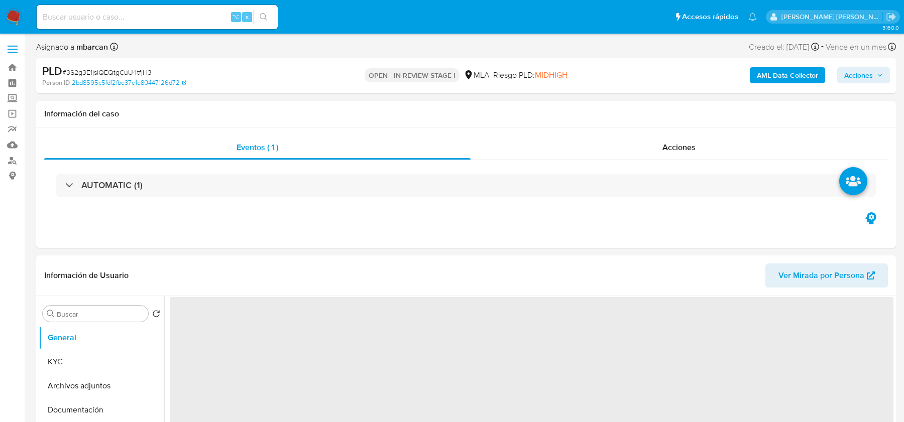
click at [113, 70] on span "# 3S2g3E1jsiQEQtgCuU4tfjH3" at bounding box center [106, 72] width 89 height 10
copy span "3S2g3E1jsiQEQtgCuU4tfjH3"
select select "10"
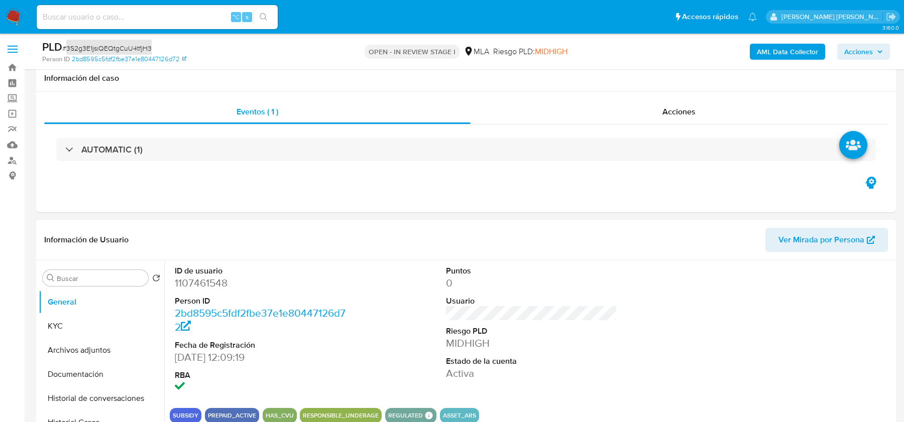
scroll to position [240, 0]
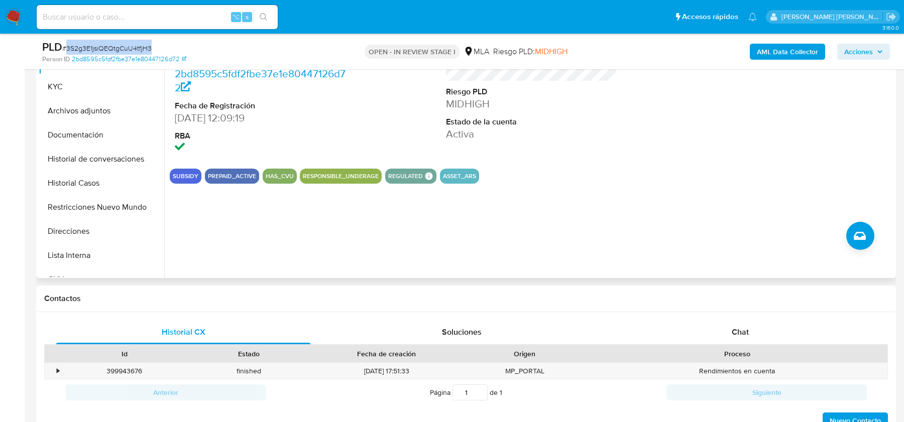
copy span "3S2g3E1jsiQEQtgCuU4tfjH3"
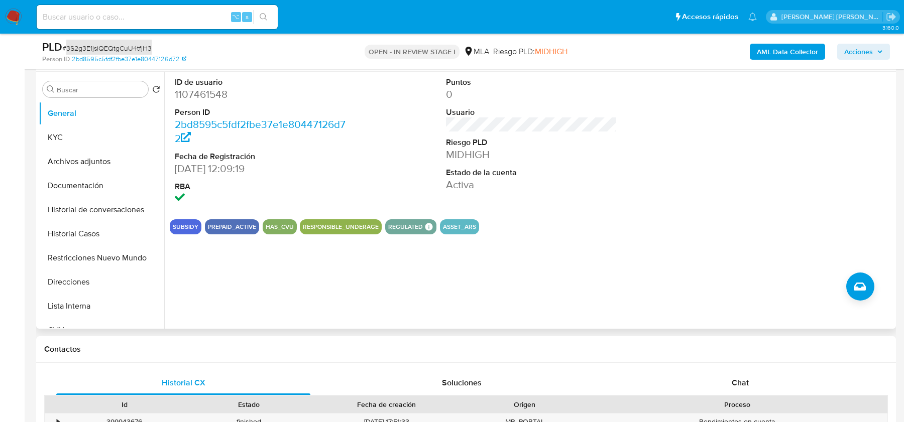
scroll to position [126, 0]
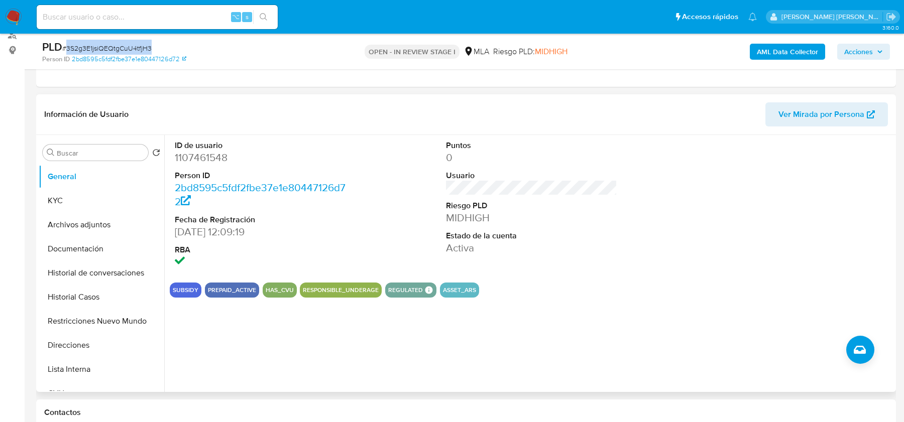
click at [196, 163] on dd "1107461548" at bounding box center [260, 158] width 171 height 14
copy dd "1107461548"
